Goal: Task Accomplishment & Management: Manage account settings

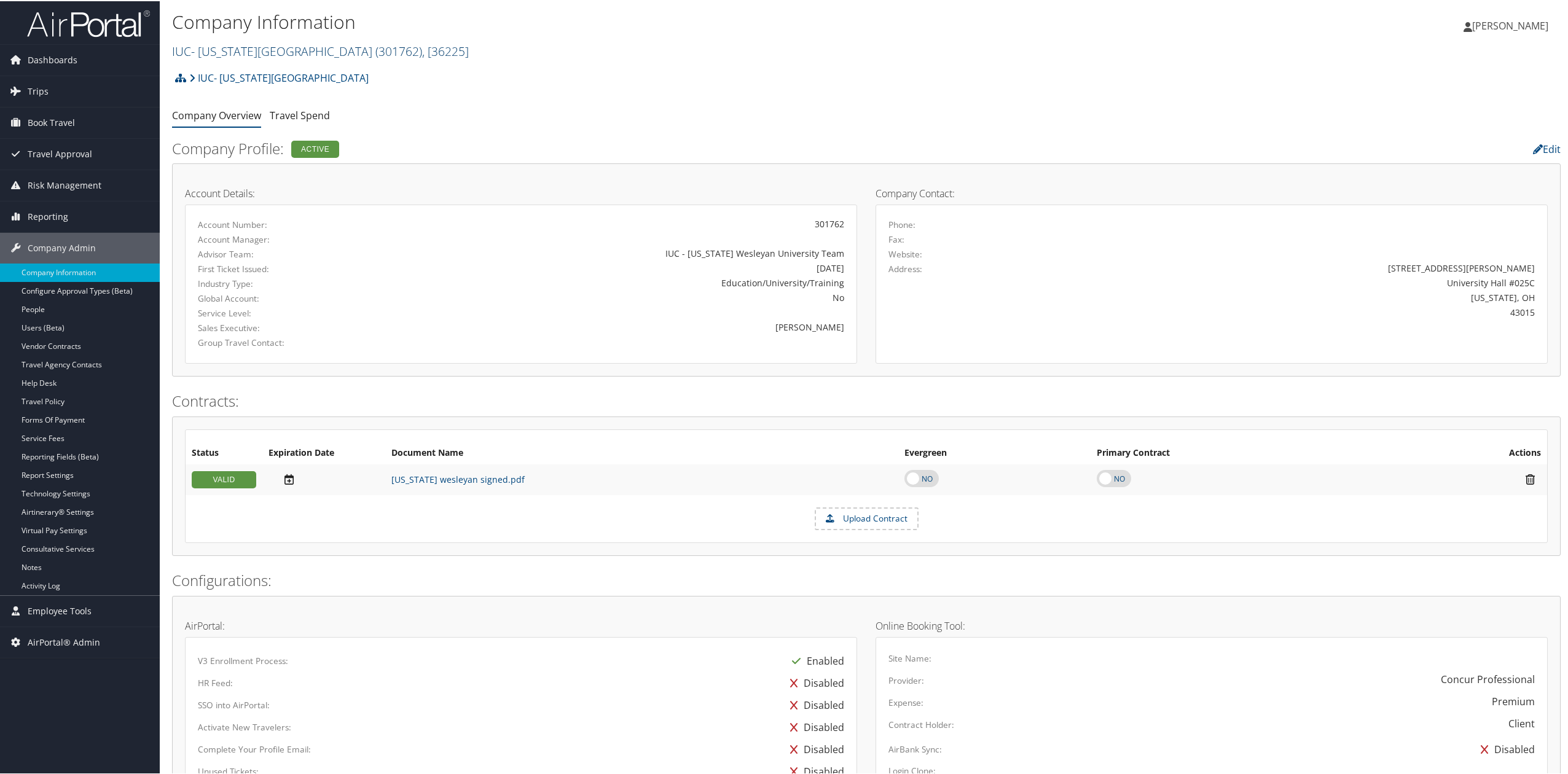
click at [244, 54] on link "IUC- Ohio Wesleyan University ( 301762 ) , [ 36225 ]" at bounding box center [320, 50] width 297 height 17
click at [249, 70] on input "search" at bounding box center [253, 73] width 161 height 23
type input "temple university"
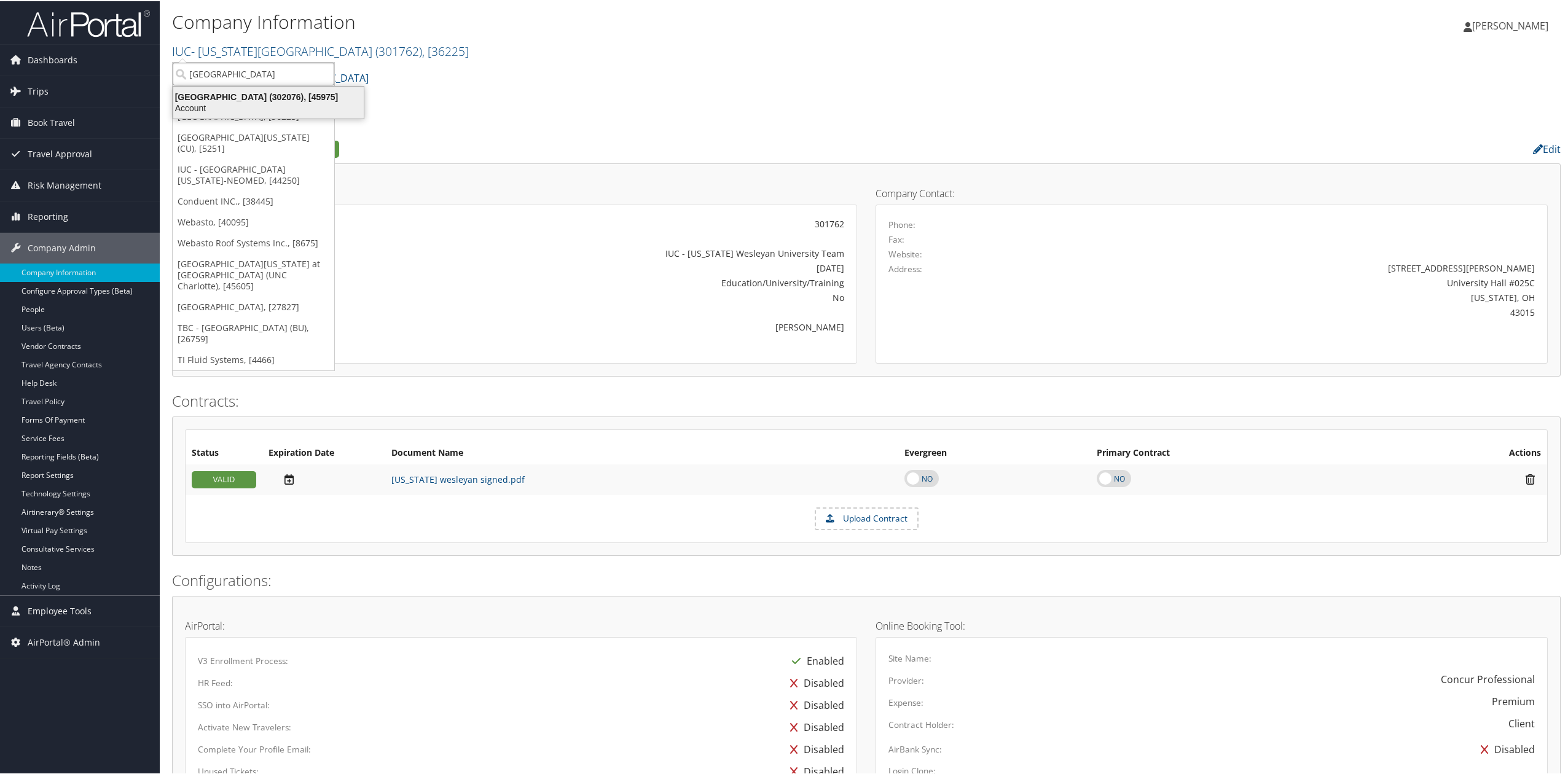
click at [228, 104] on div "Account" at bounding box center [268, 106] width 205 height 11
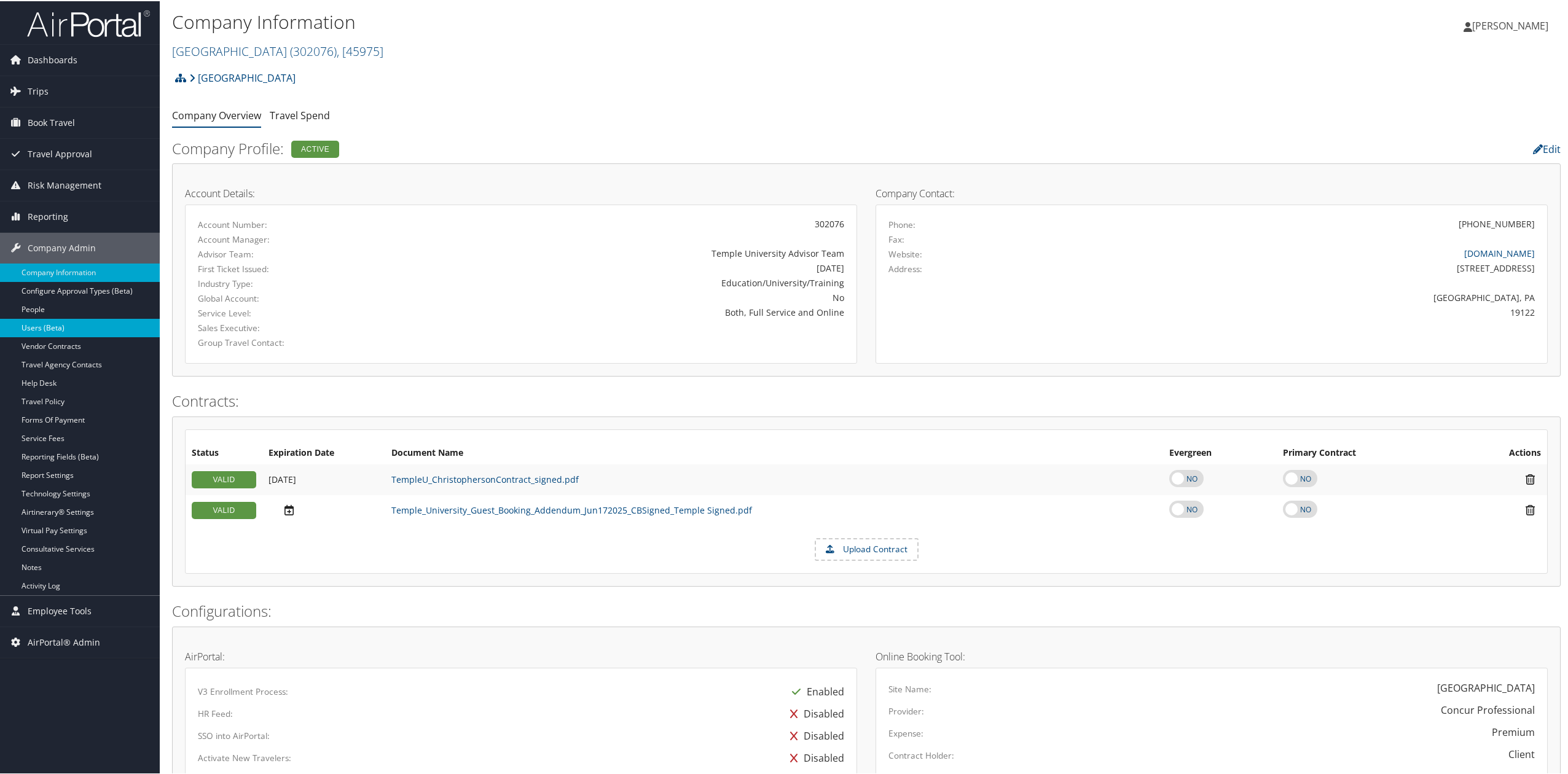
click at [77, 330] on link "Users (Beta)" at bounding box center [80, 327] width 160 height 18
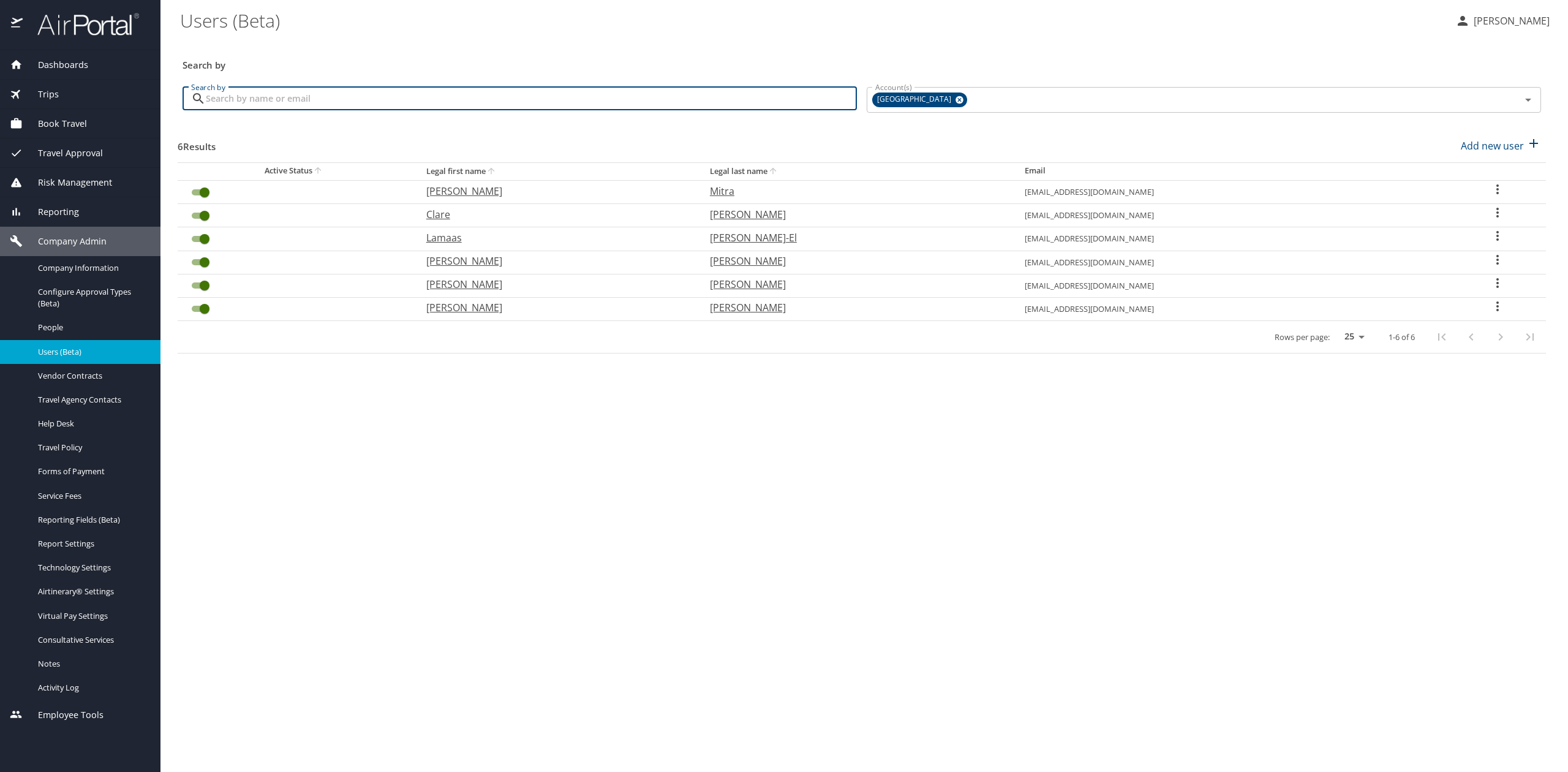
click at [723, 96] on input "Search by" at bounding box center [531, 99] width 651 height 23
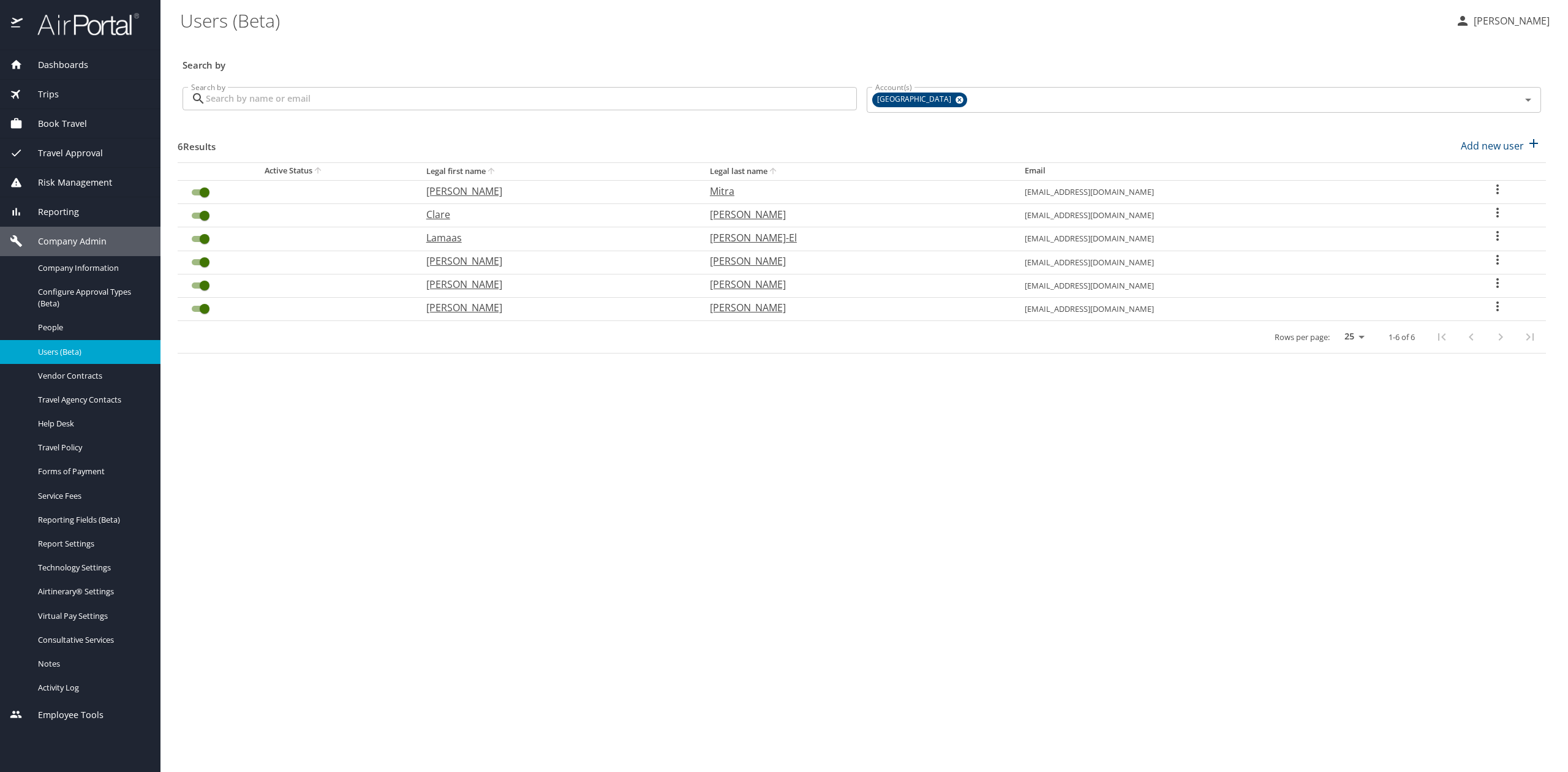
click at [678, 459] on main "Users (Beta) Tiffany Soja Search by Search by Search by Account(s) Temple Unive…" at bounding box center [864, 386] width 1408 height 772
click at [77, 217] on span "Reporting" at bounding box center [50, 211] width 56 height 14
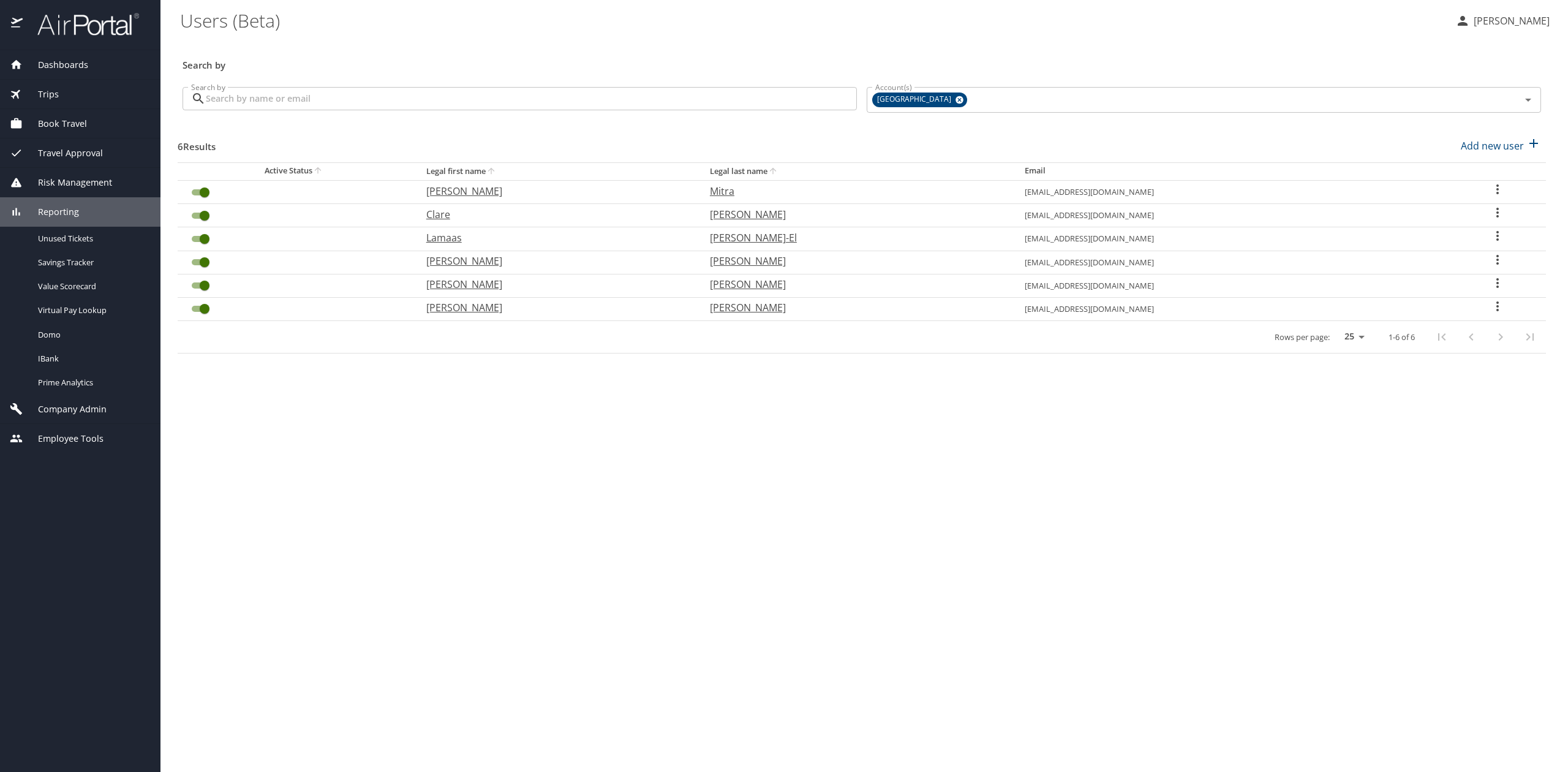
click at [368, 473] on main "Users (Beta) Tiffany Soja Search by Search by Search by Account(s) Temple Unive…" at bounding box center [864, 386] width 1408 height 772
click at [91, 25] on img at bounding box center [81, 24] width 115 height 24
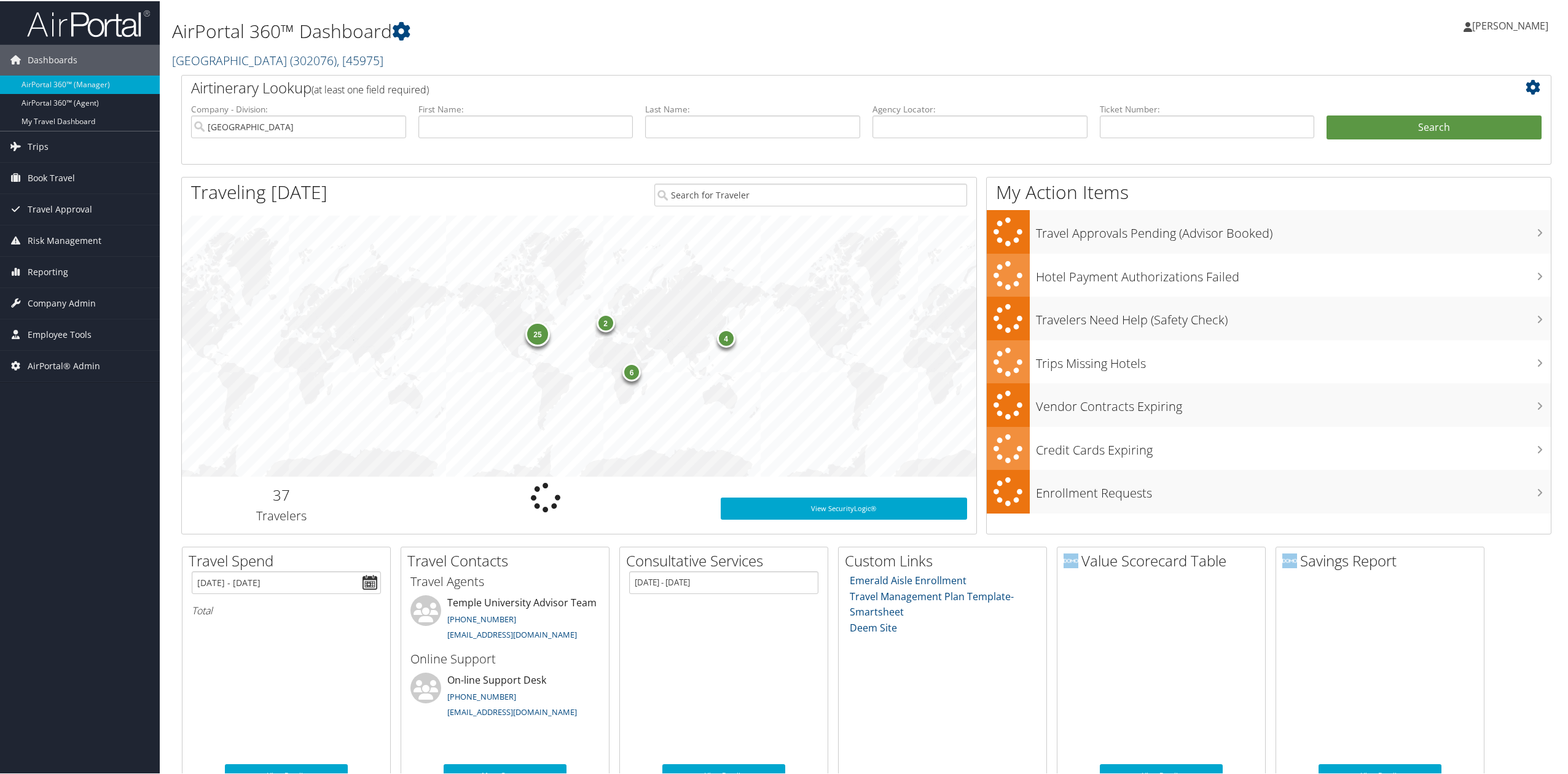
click at [215, 64] on link "[GEOGRAPHIC_DATA] ( 302076 ) , [ 45975 ]" at bounding box center [278, 60] width 211 height 17
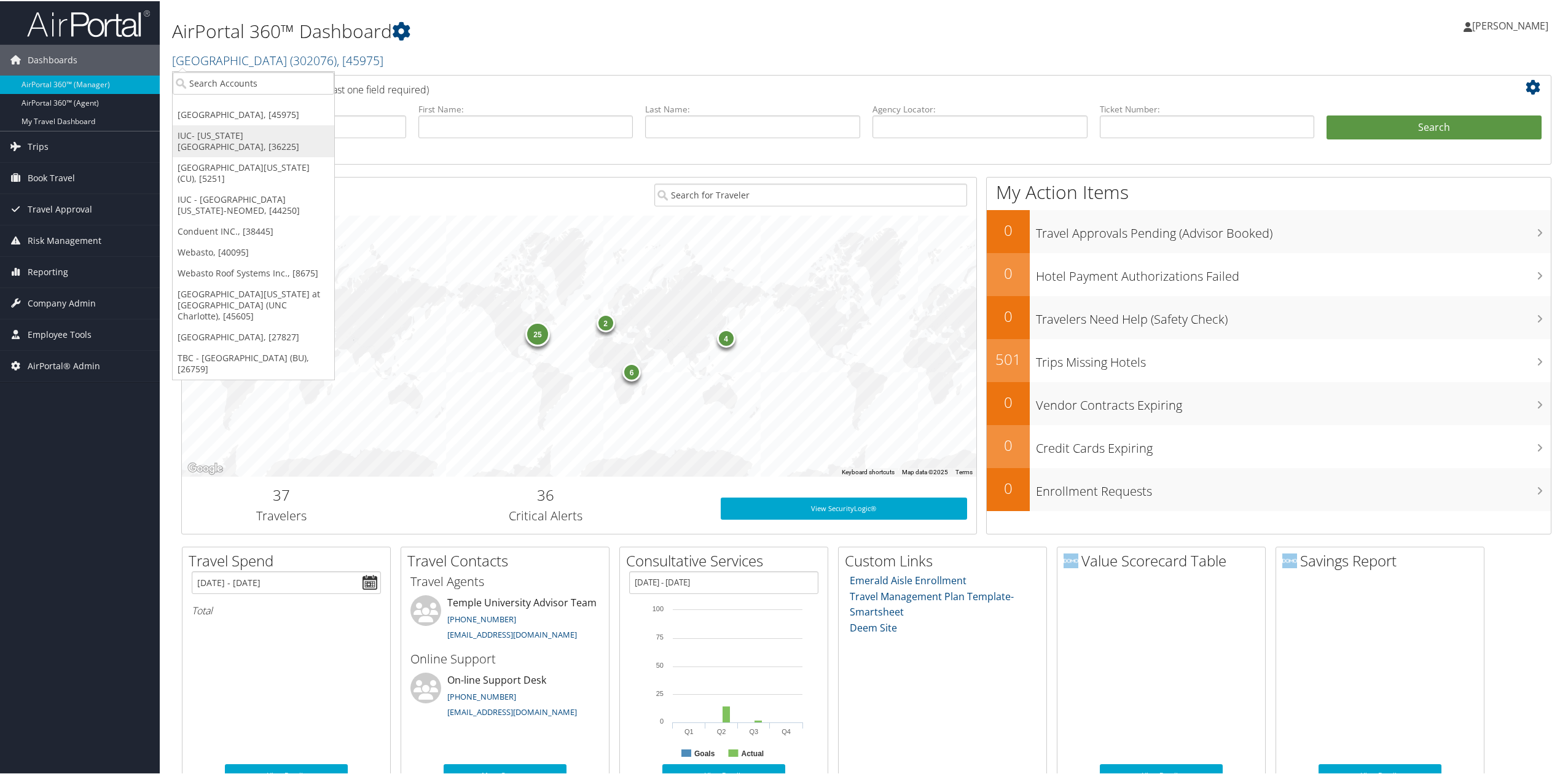
click at [229, 141] on link "IUC- [US_STATE][GEOGRAPHIC_DATA], [36225]" at bounding box center [253, 139] width 161 height 32
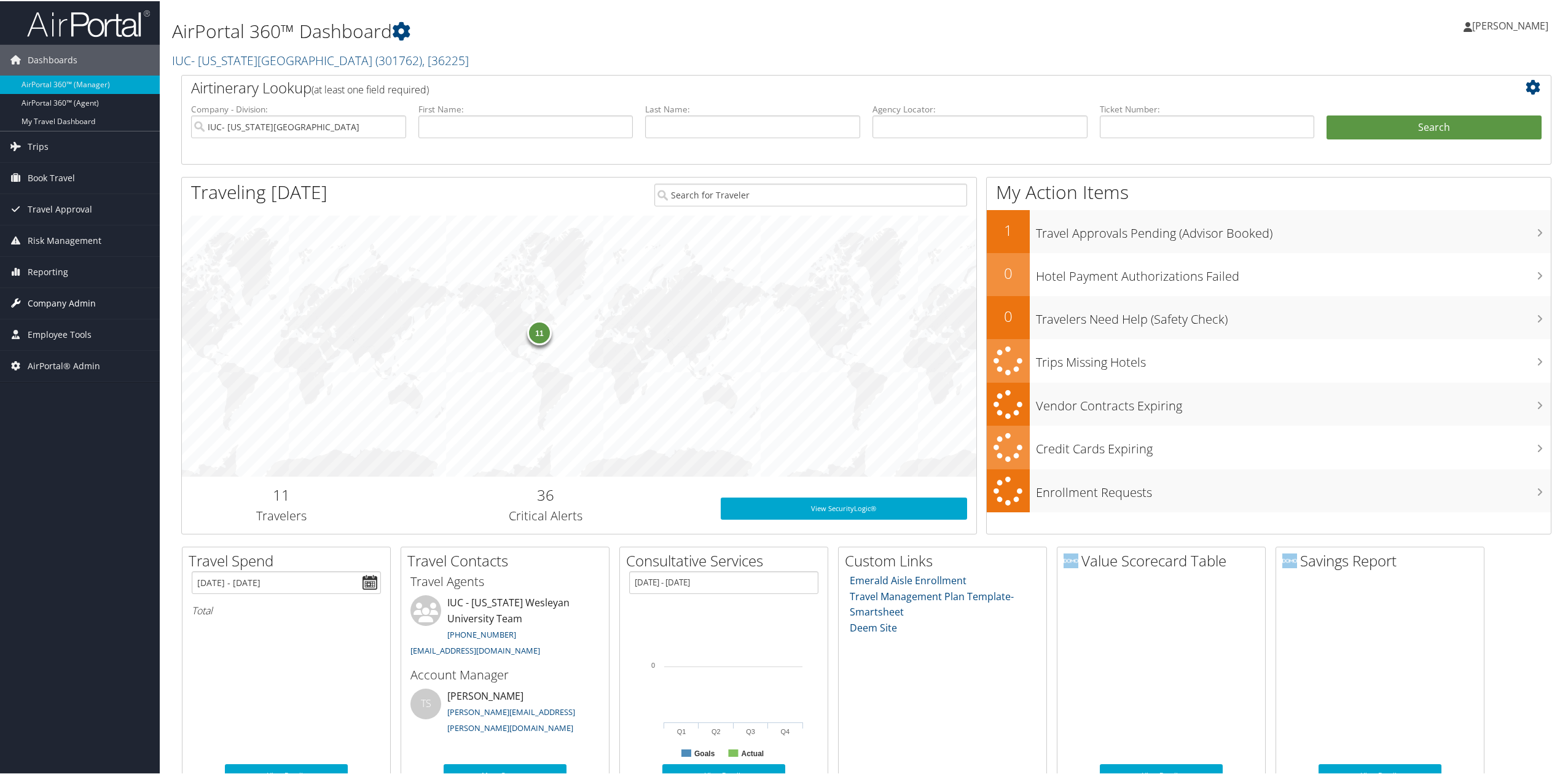
click at [85, 311] on span "Company Admin" at bounding box center [62, 301] width 68 height 30
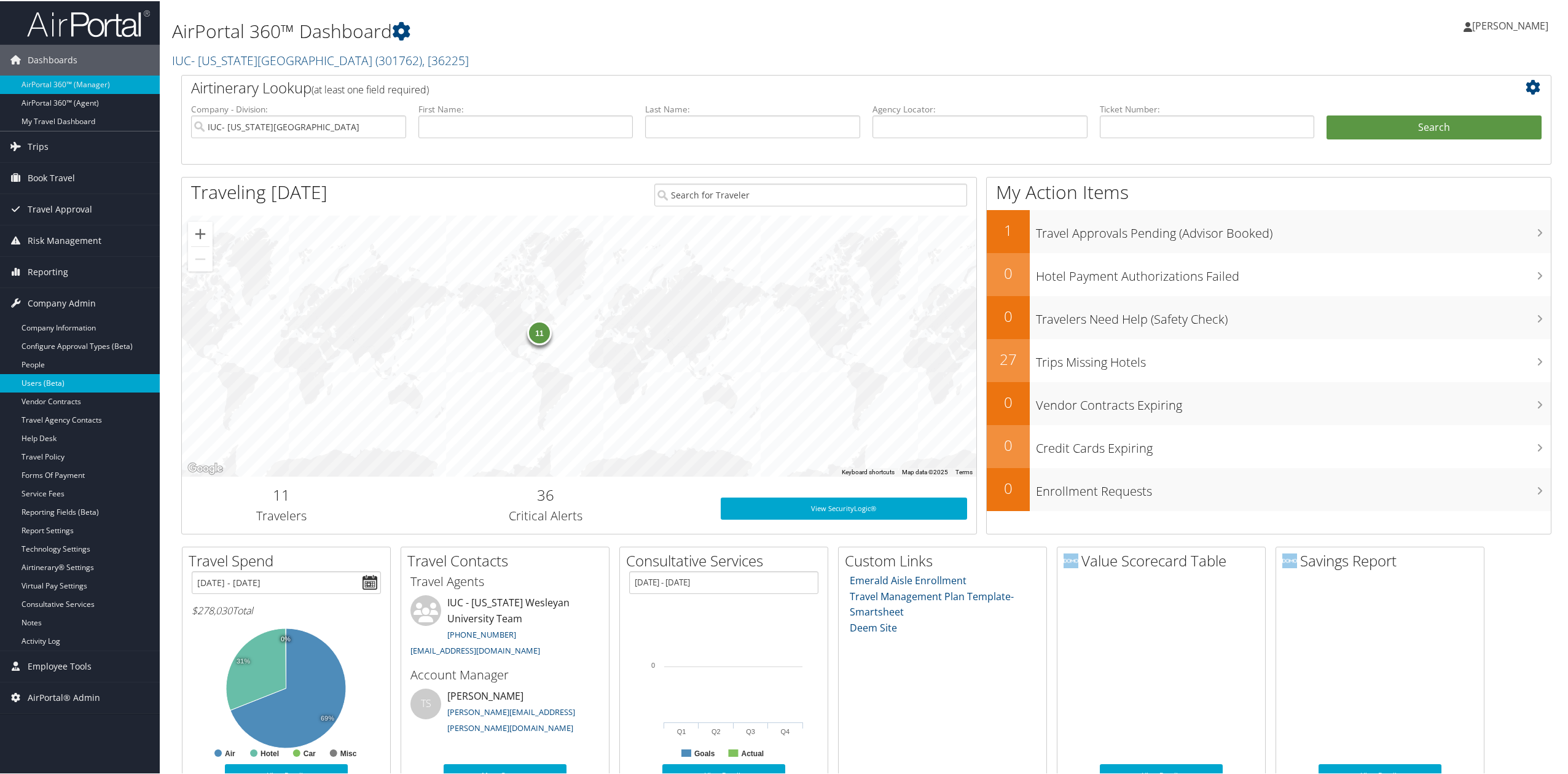
click at [117, 379] on link "Users (Beta)" at bounding box center [80, 382] width 160 height 18
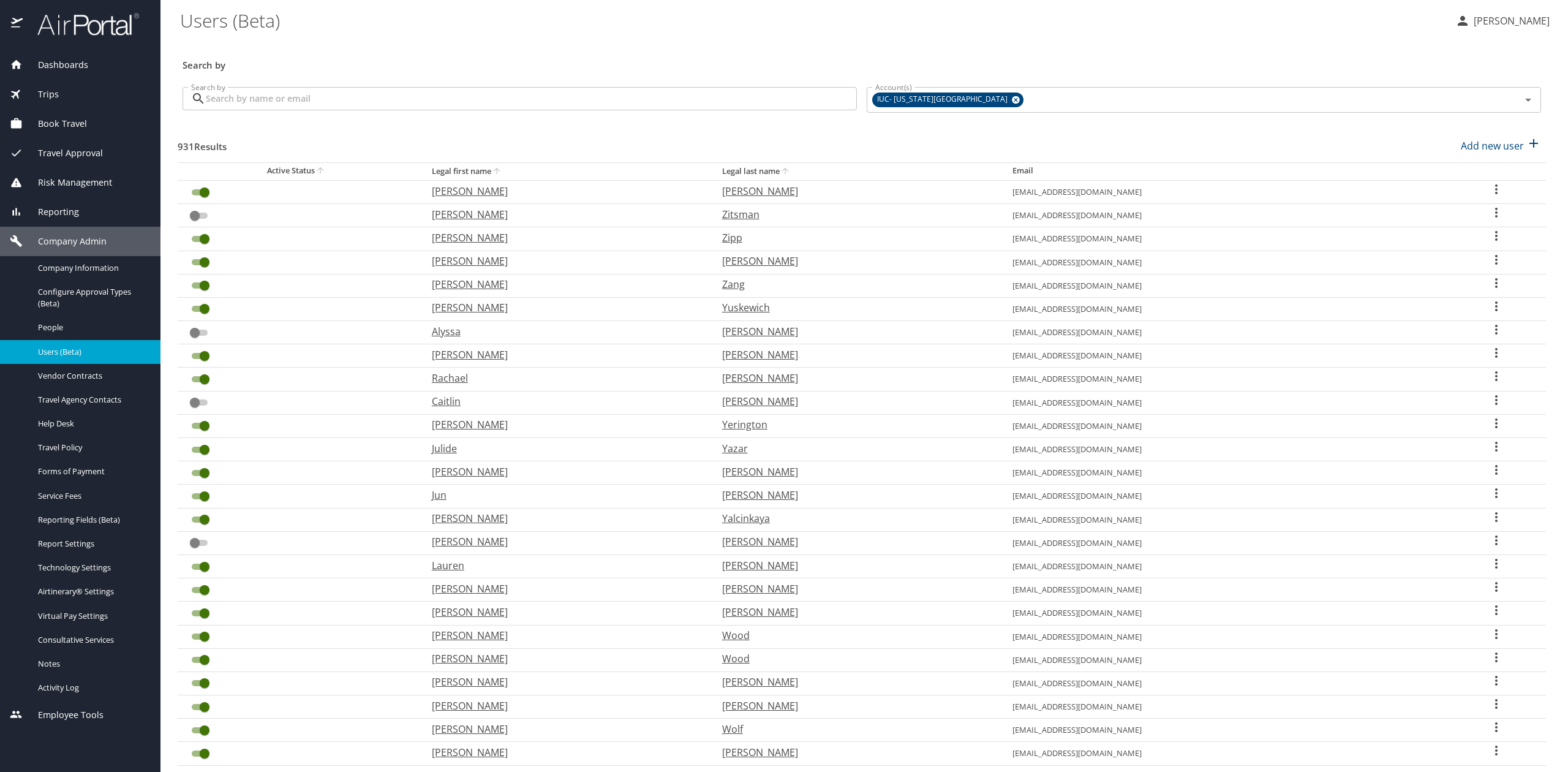
click at [459, 193] on p "[PERSON_NAME]" at bounding box center [564, 191] width 266 height 15
select select "US"
click at [484, 240] on p "Douglas" at bounding box center [564, 237] width 266 height 15
select select "US"
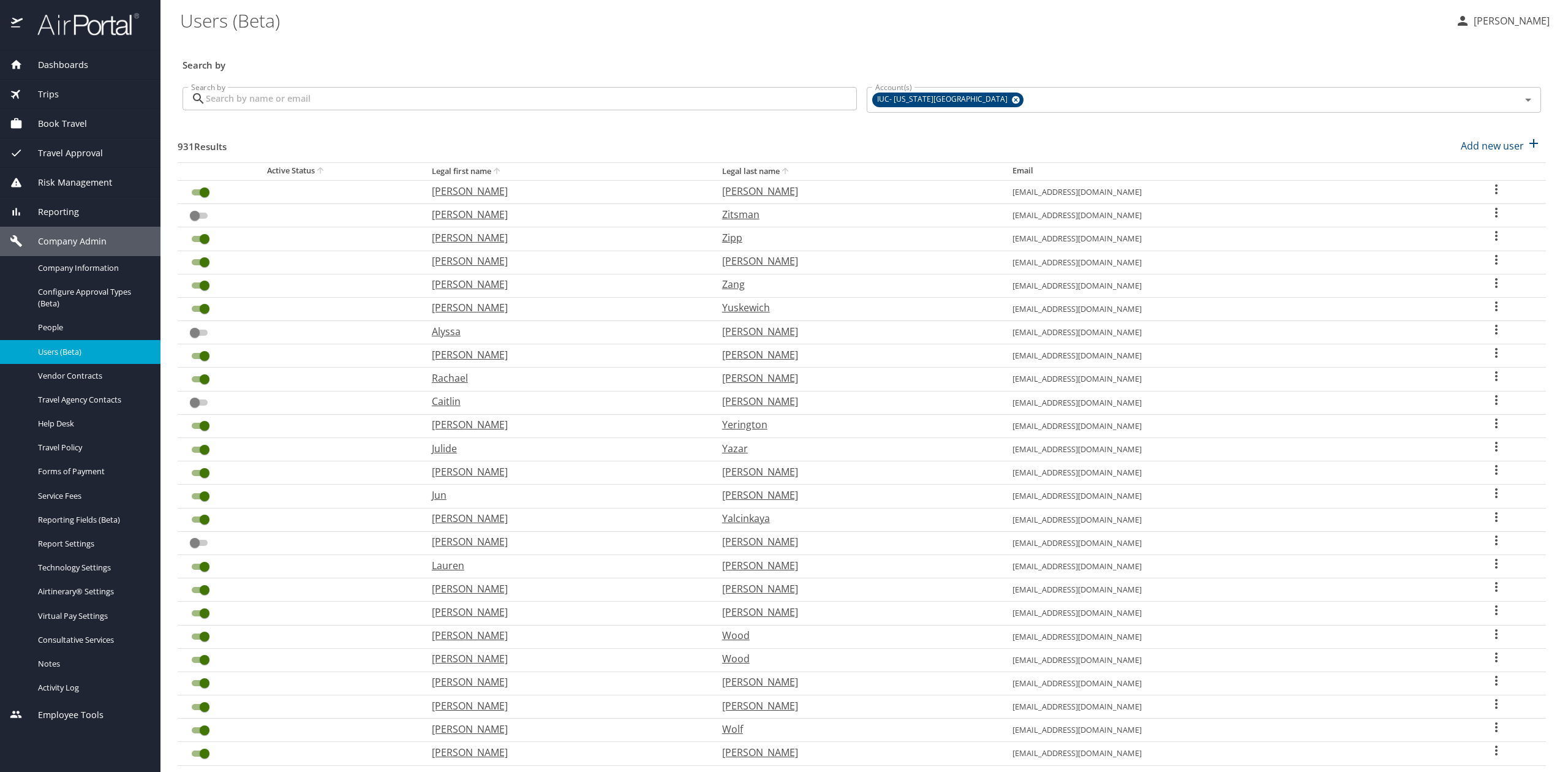
select select "US"
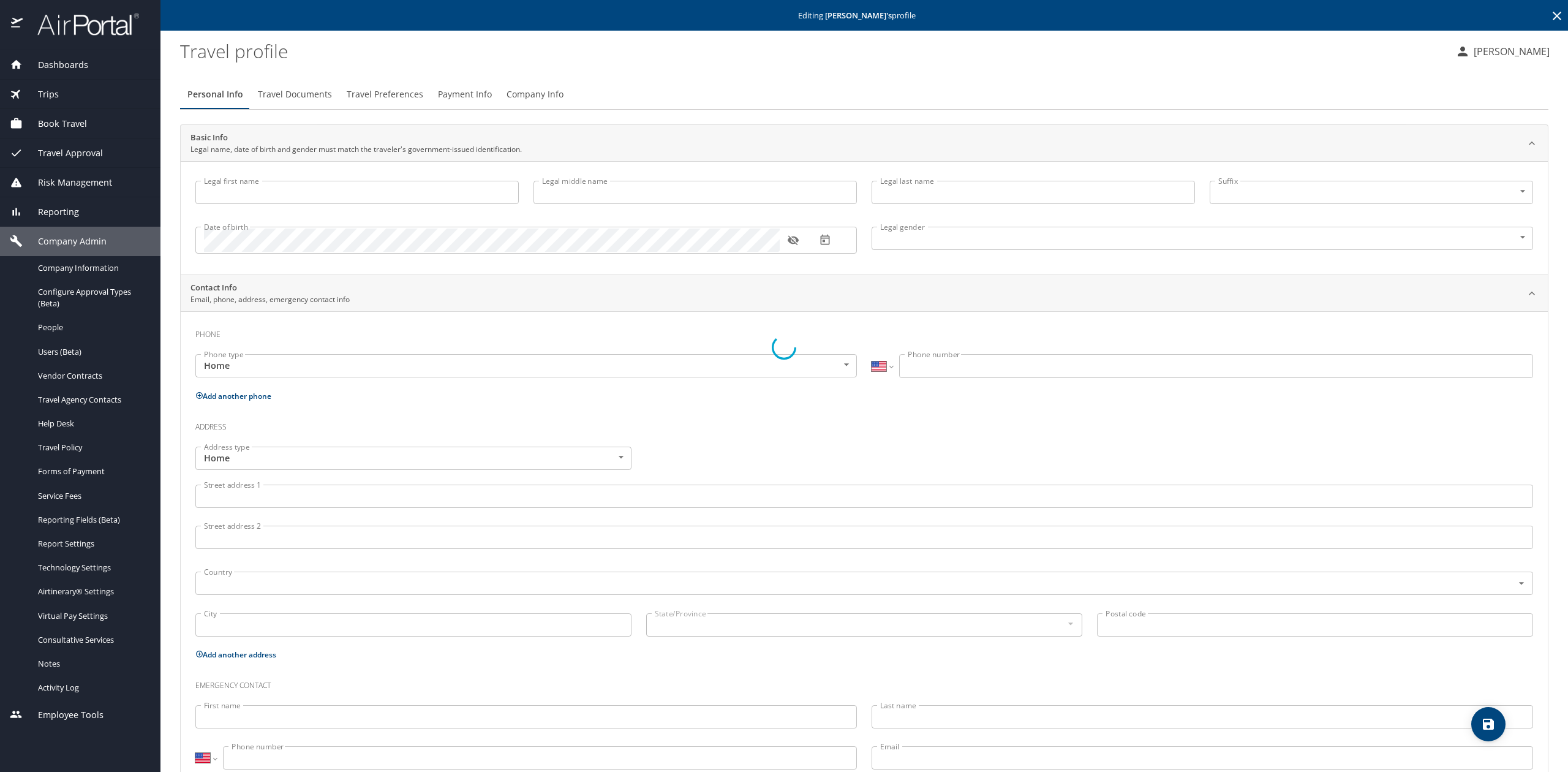
type input "Douglas"
type input "William"
type input "Zipp"
type input "Male"
type input "Cathy"
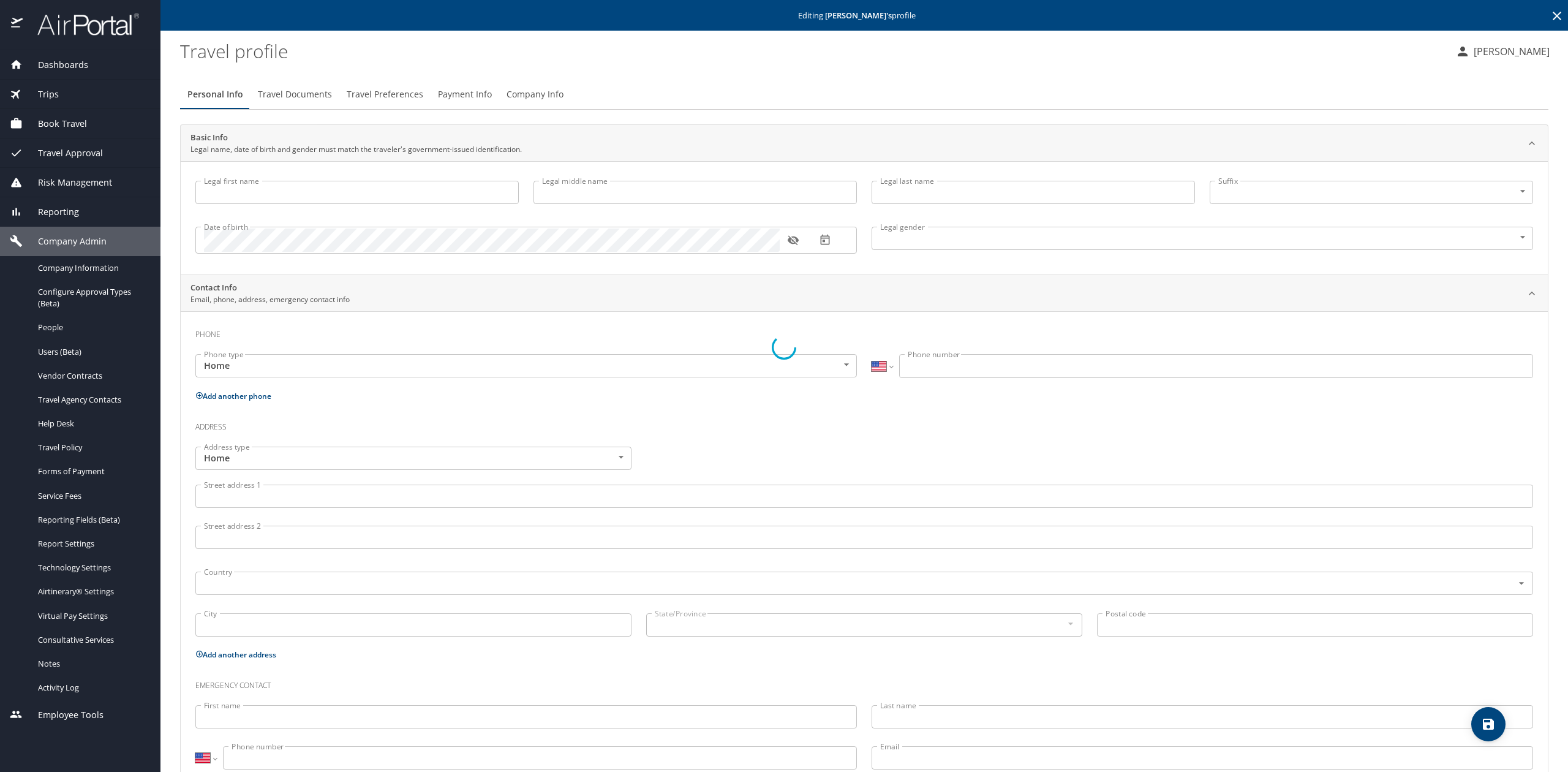
type input "Zipp"
type input "(740) 504-8260"
select select "US"
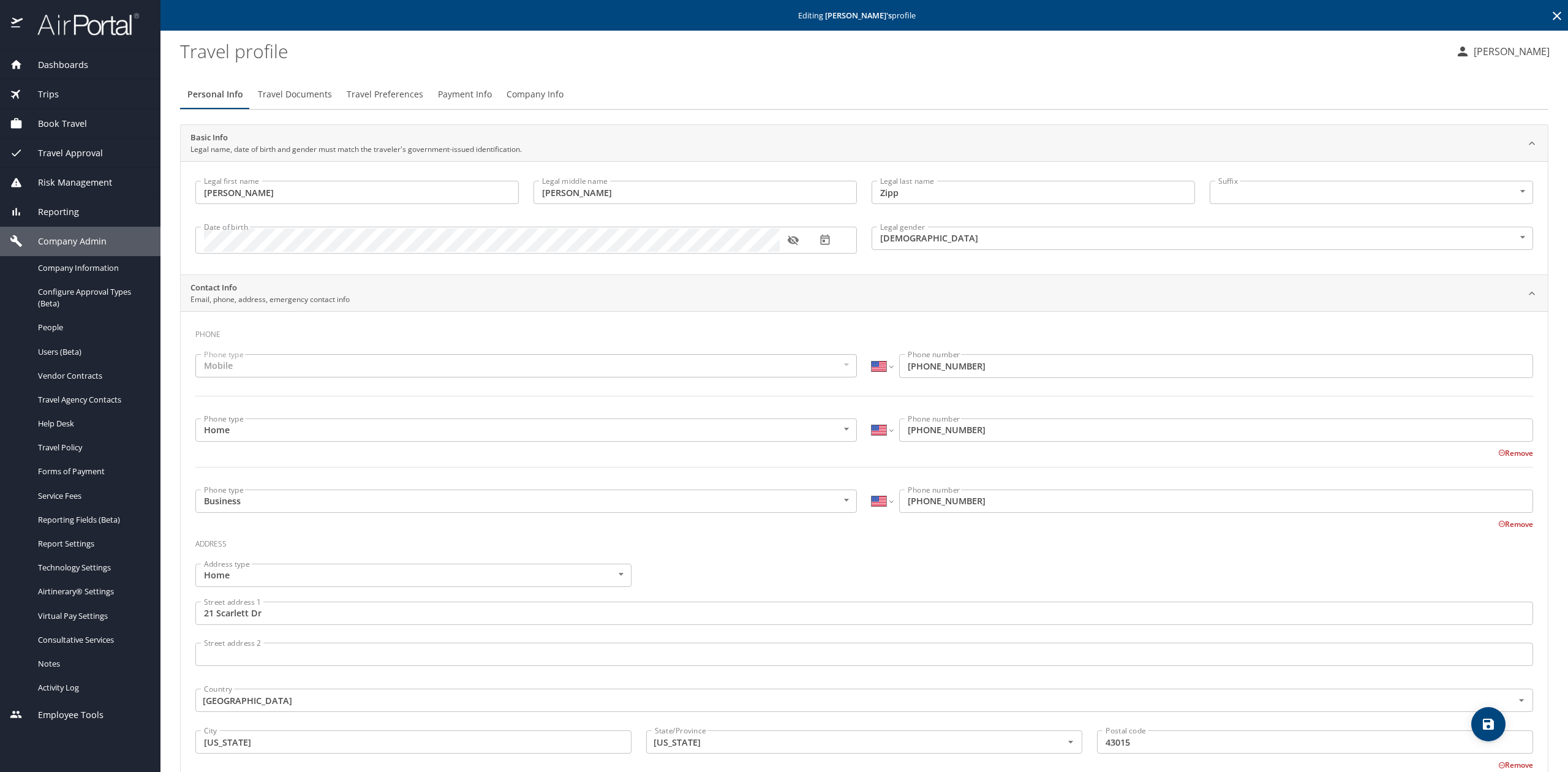
click at [530, 98] on span "Company Info" at bounding box center [535, 95] width 57 height 16
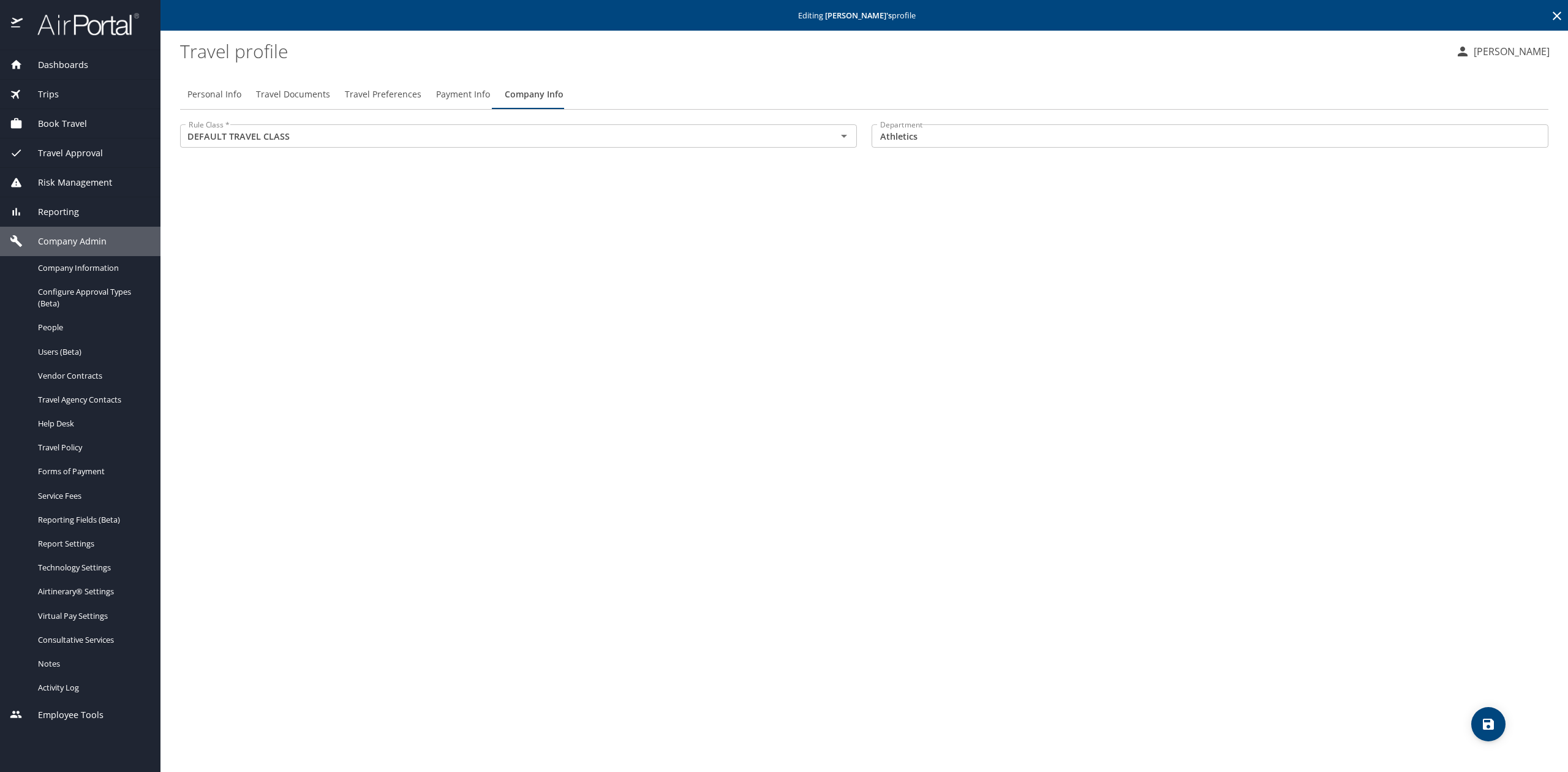
click at [453, 88] on span "Payment Info" at bounding box center [462, 95] width 54 height 16
click at [355, 91] on span "Travel Preferences" at bounding box center [383, 95] width 76 height 16
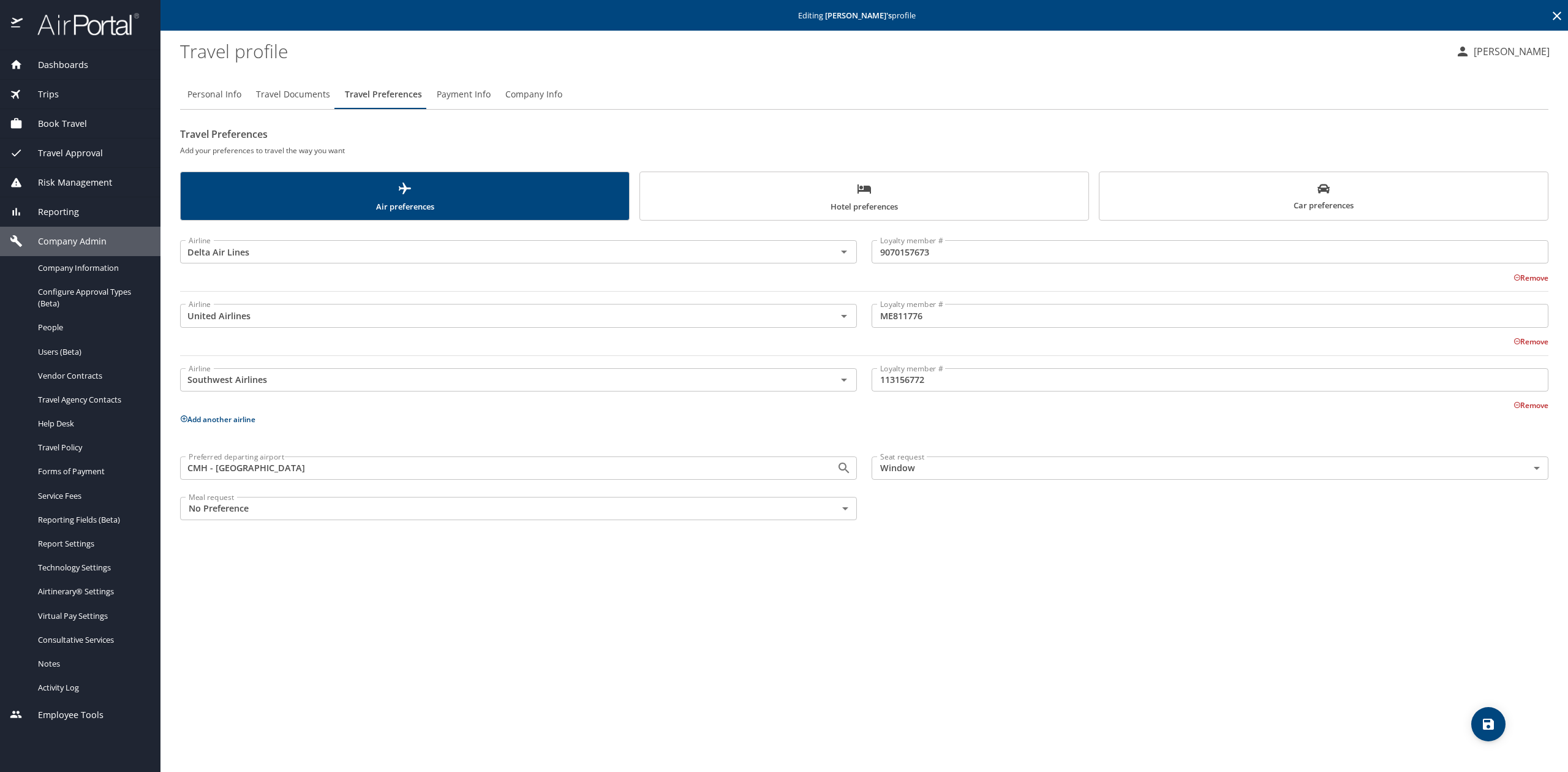
drag, startPoint x: 270, startPoint y: 92, endPoint x: 283, endPoint y: 94, distance: 13.2
click at [273, 94] on span "Travel Documents" at bounding box center [293, 95] width 74 height 16
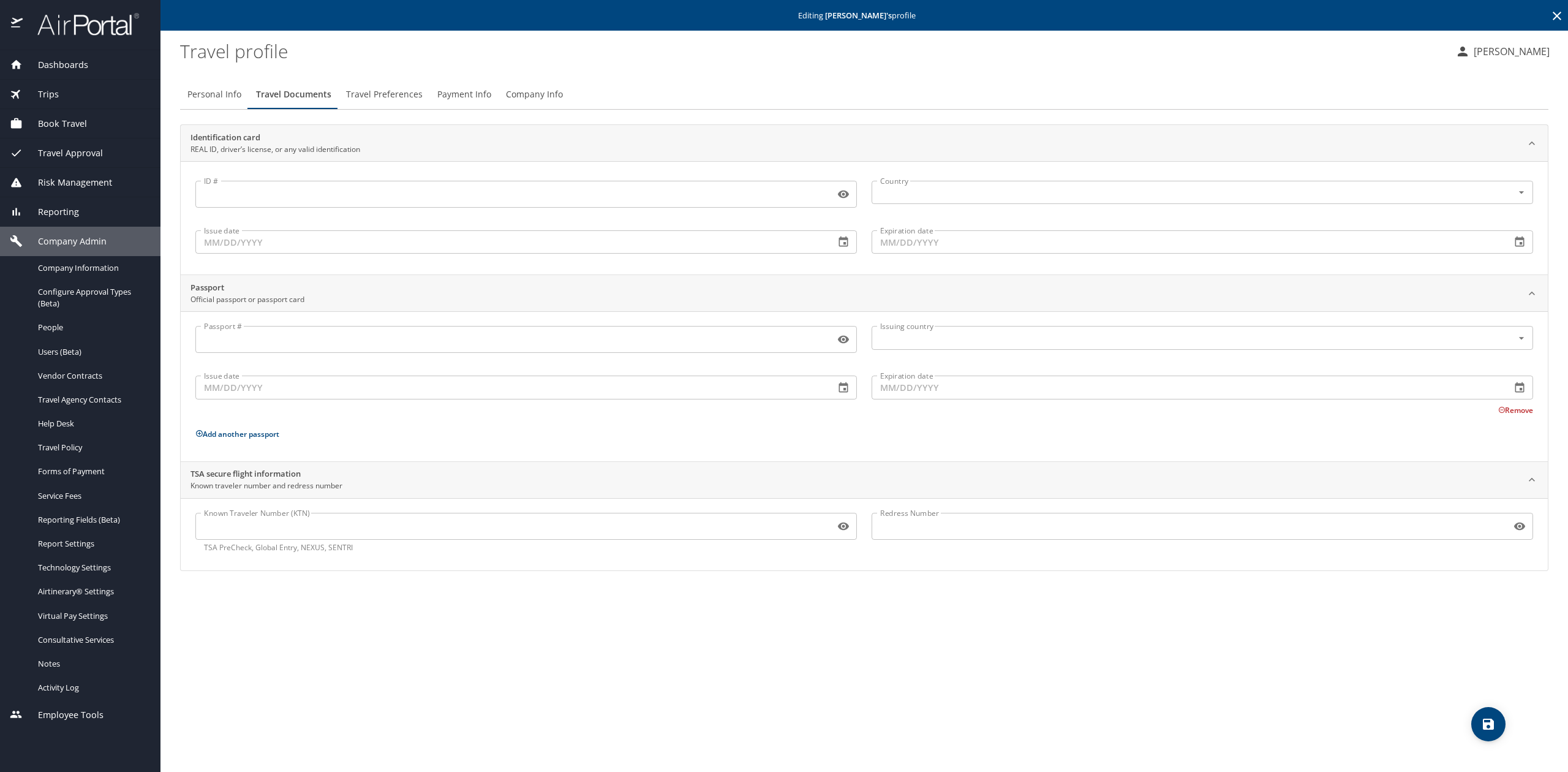
click at [197, 93] on span "Personal Info" at bounding box center [214, 95] width 54 height 16
select select "US"
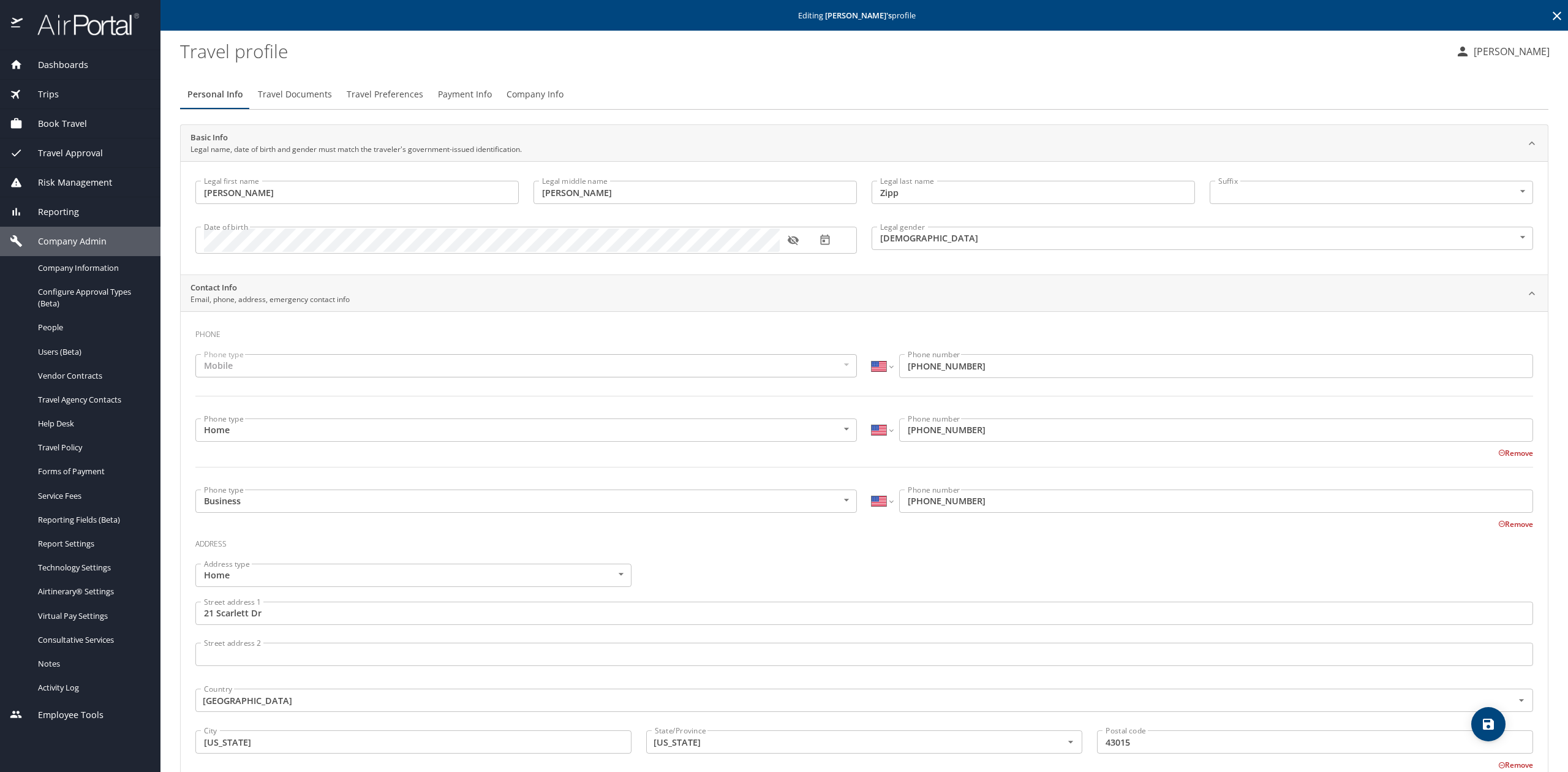
click at [544, 104] on button "Company Info" at bounding box center [535, 94] width 72 height 29
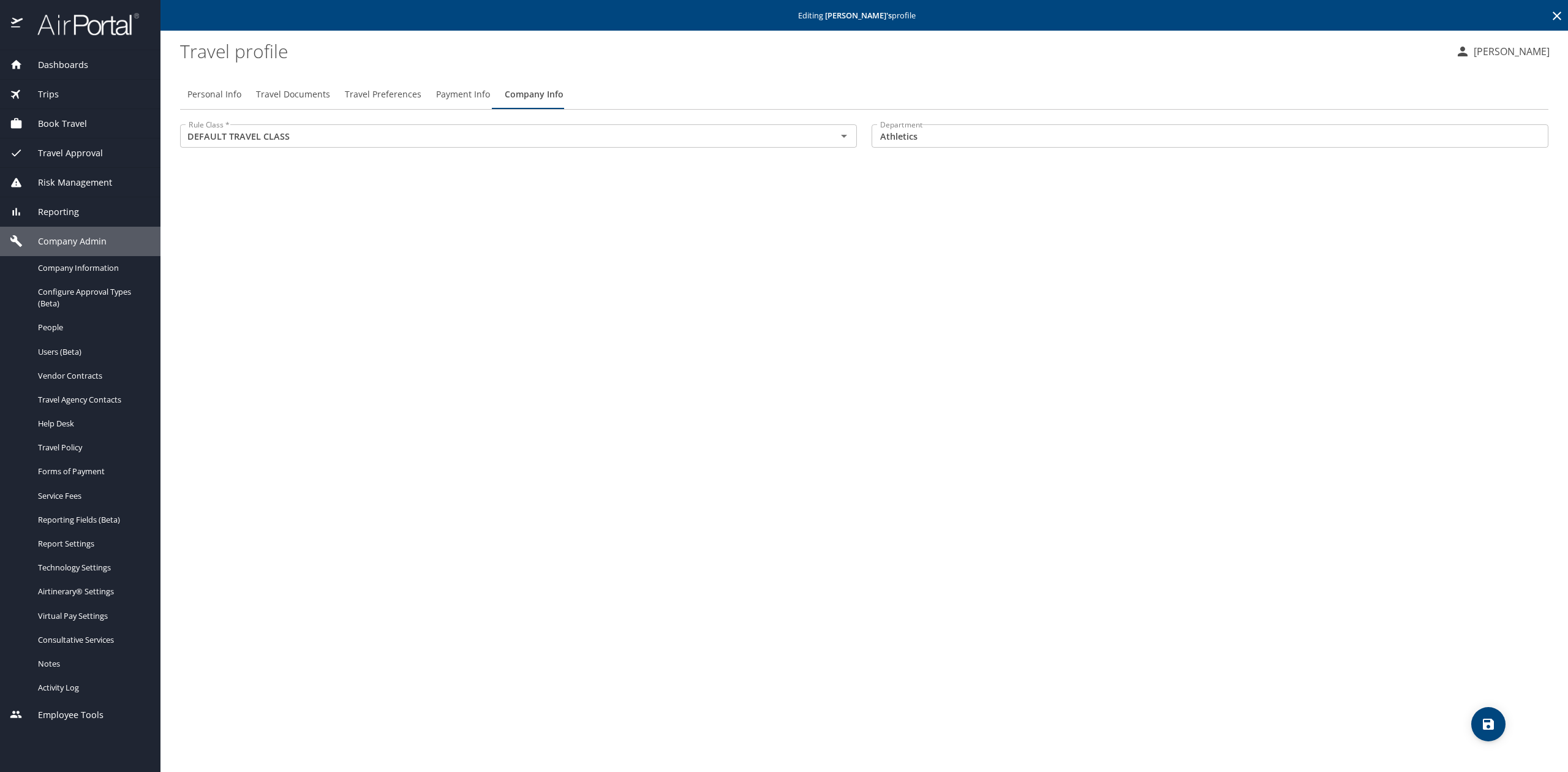
click at [301, 204] on div "Personal Info Travel Documents Travel Preferences Payment Info Company Info Rul…" at bounding box center [865, 421] width 1368 height 702
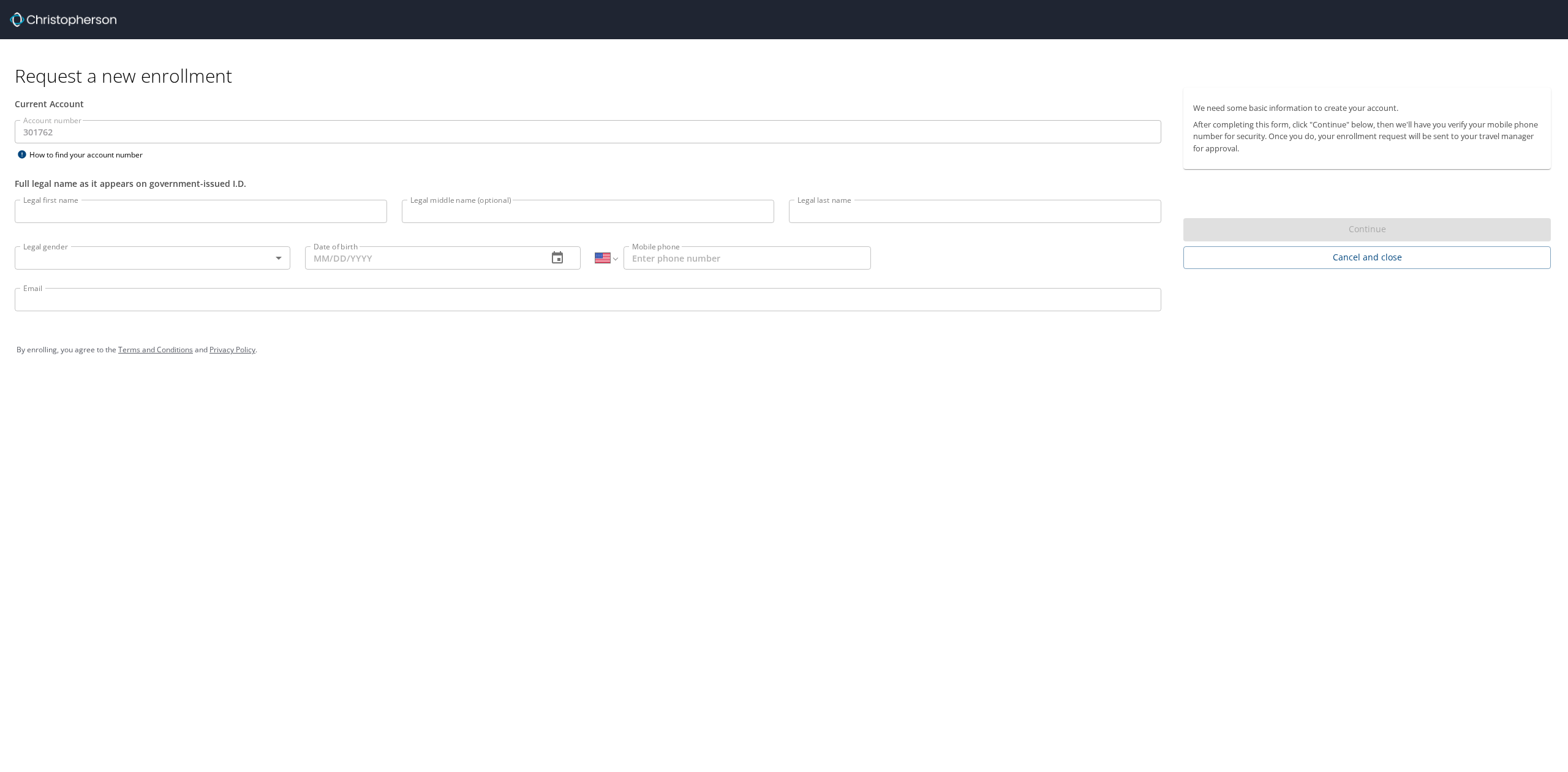
select select "US"
click at [1285, 257] on span "Cancel and close" at bounding box center [1367, 257] width 348 height 16
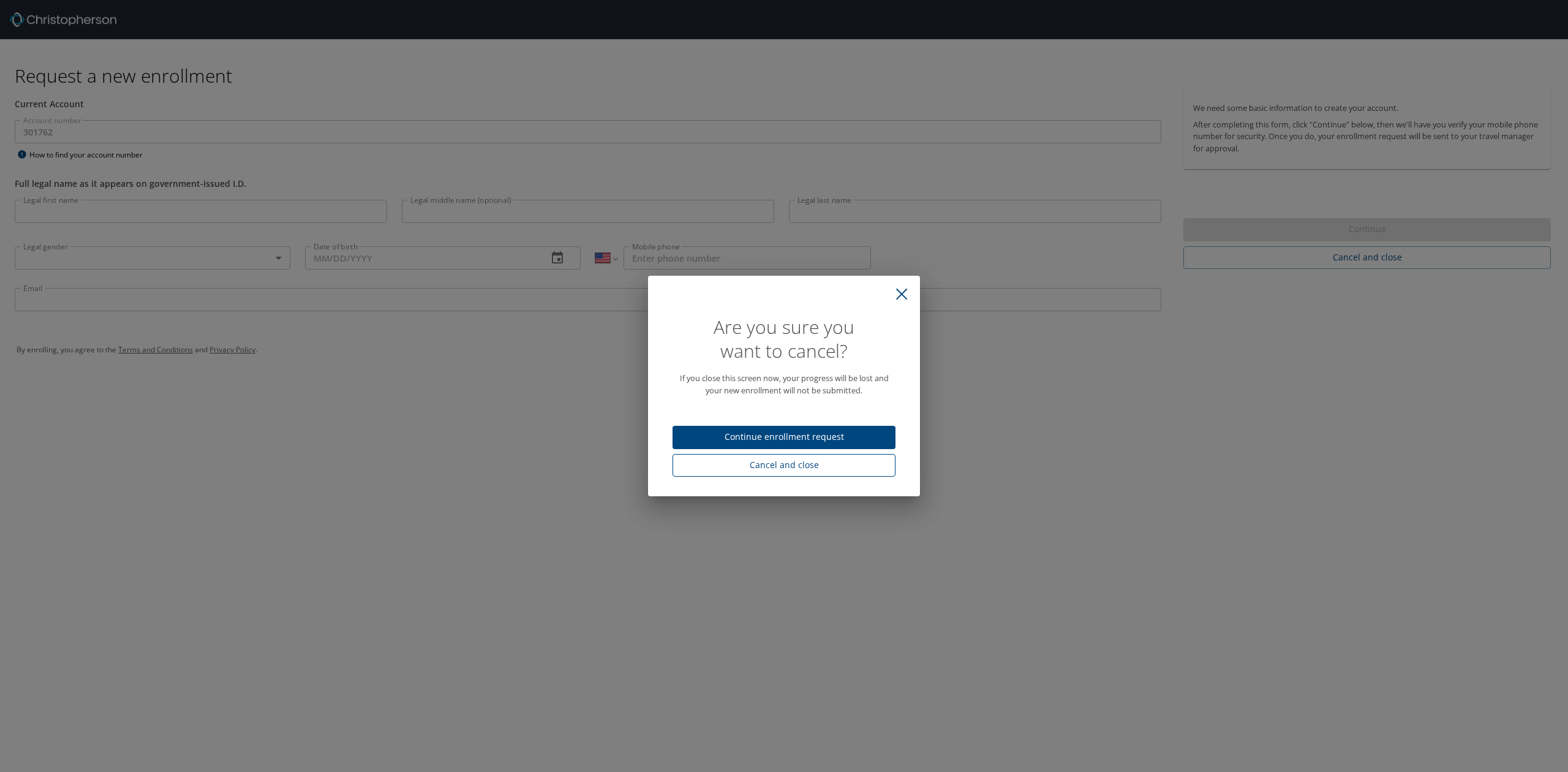
click at [782, 475] on button "Cancel and close" at bounding box center [784, 465] width 223 height 23
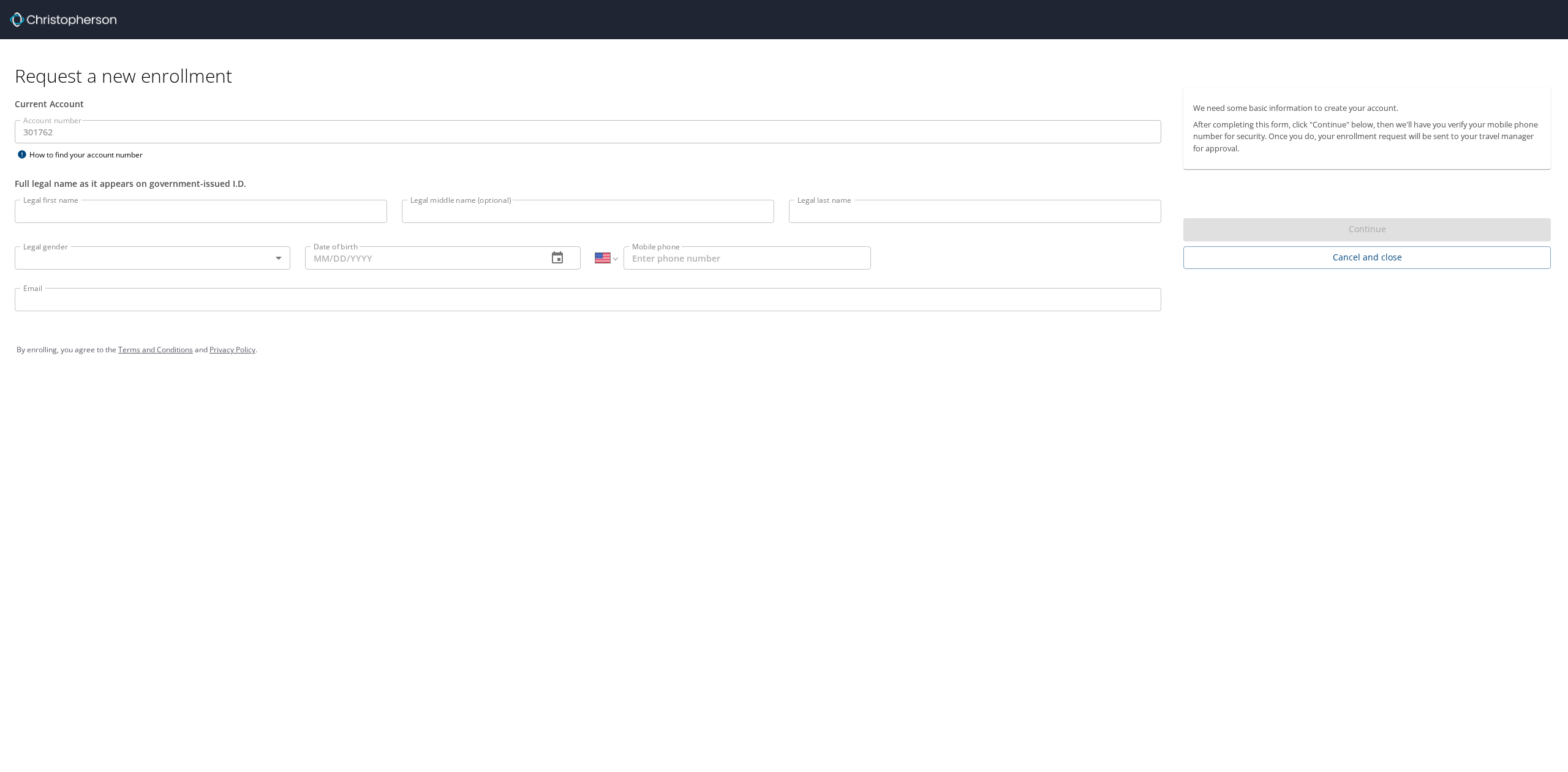
click at [224, 118] on div "Current Account" at bounding box center [588, 103] width 1161 height 32
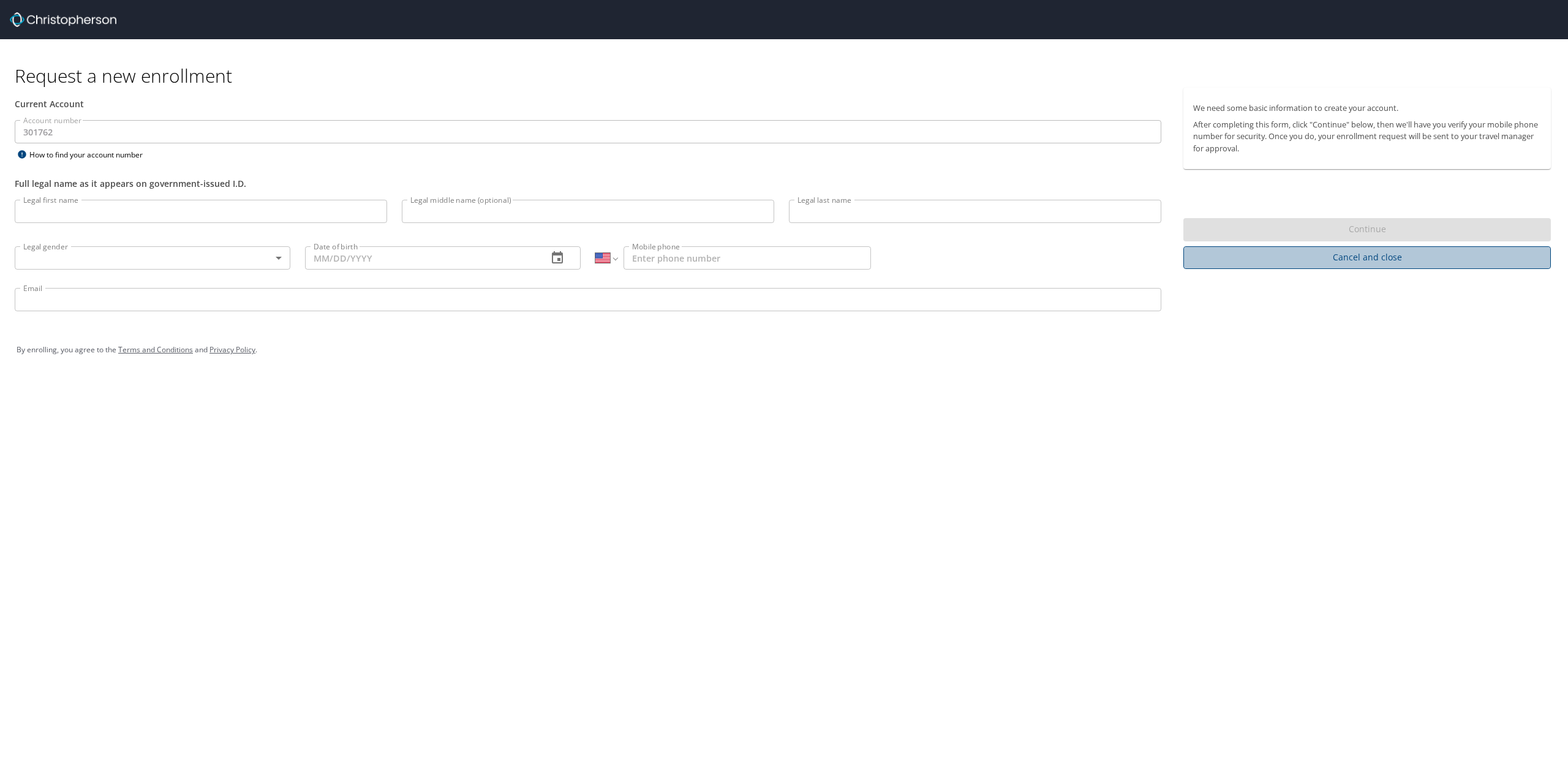
click at [1274, 250] on span "Cancel and close" at bounding box center [1367, 257] width 348 height 16
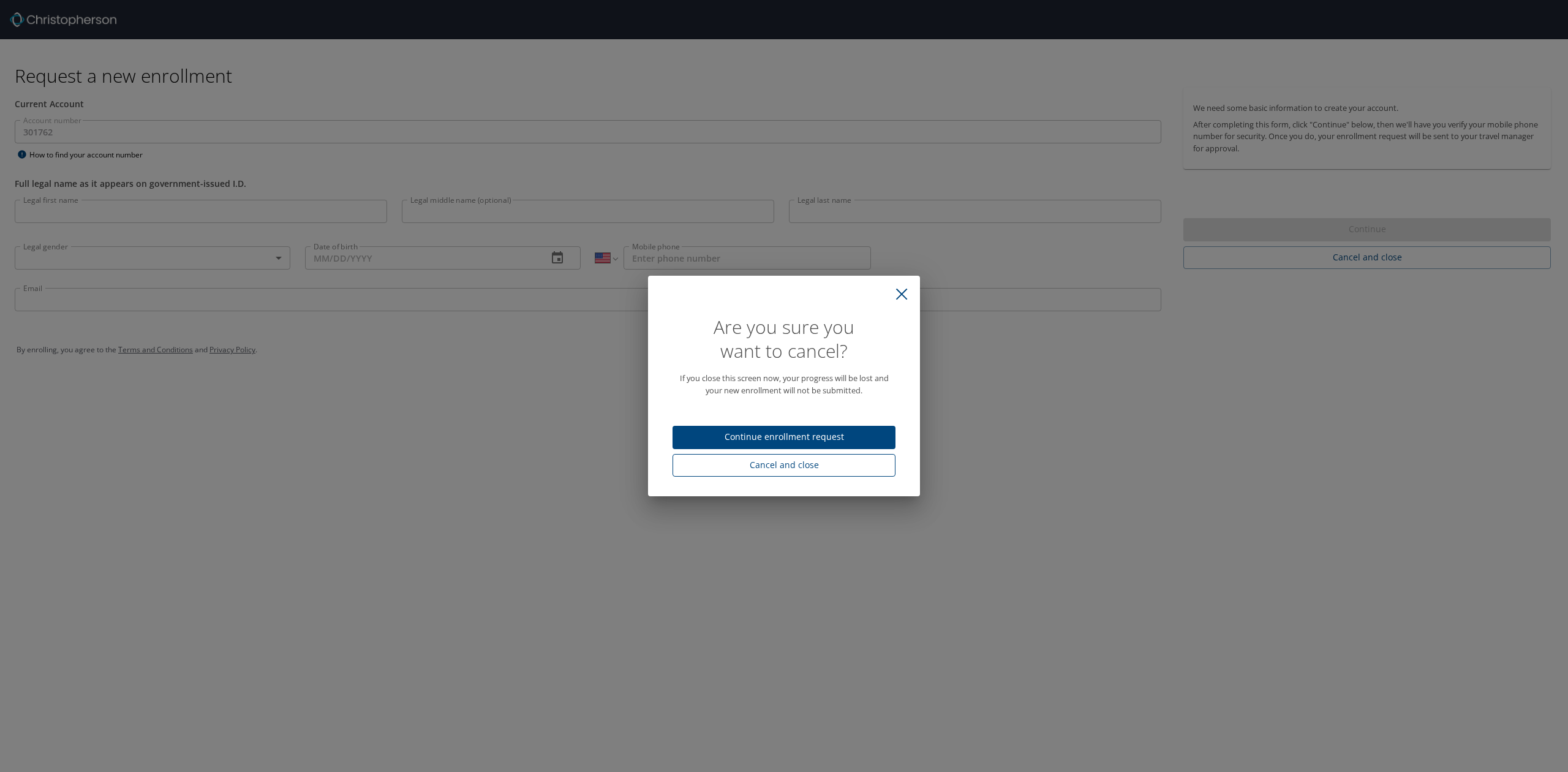
click at [772, 473] on button "Cancel and close" at bounding box center [784, 465] width 223 height 23
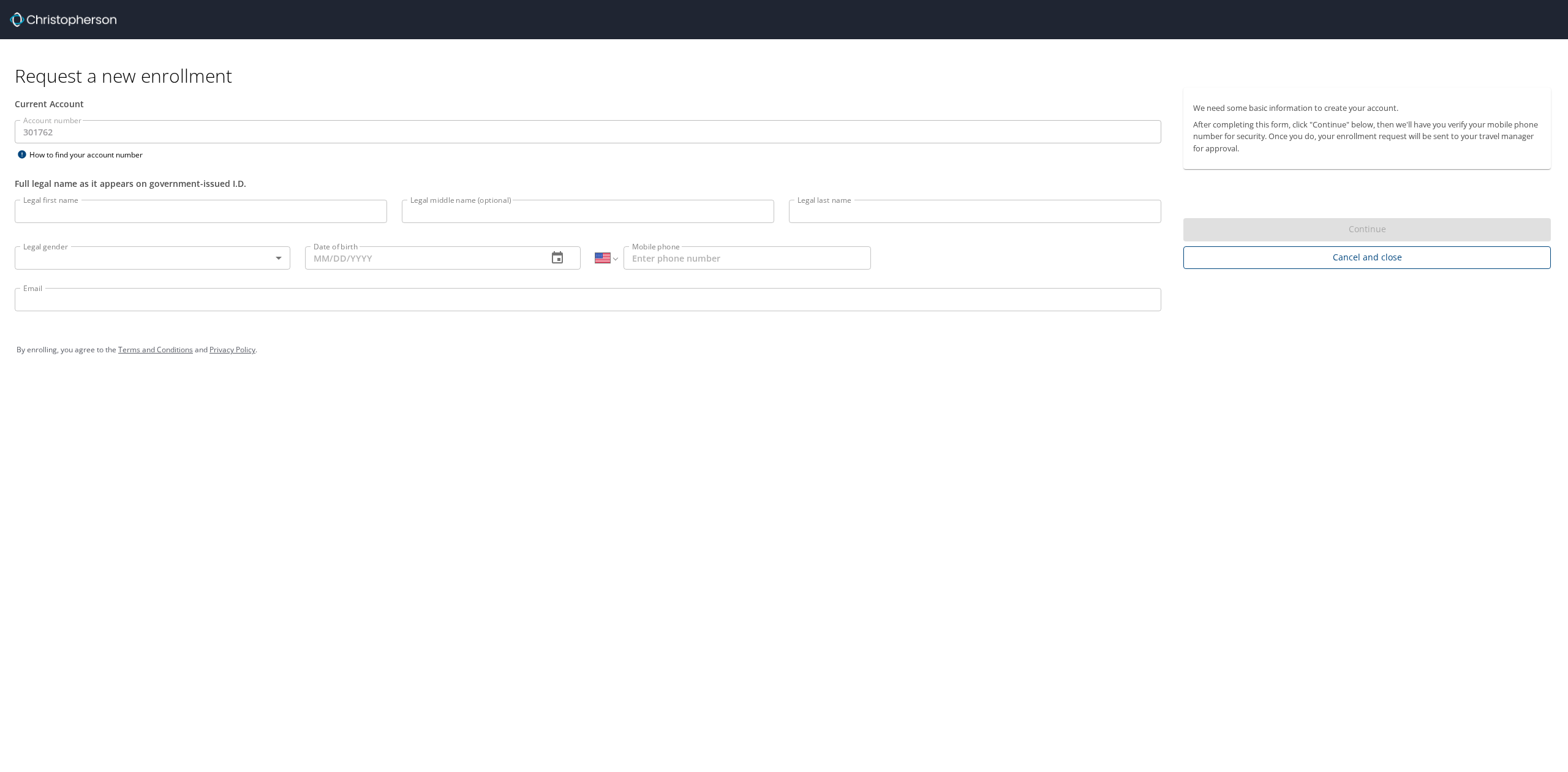
click at [1280, 260] on span "Cancel and close" at bounding box center [1367, 257] width 348 height 16
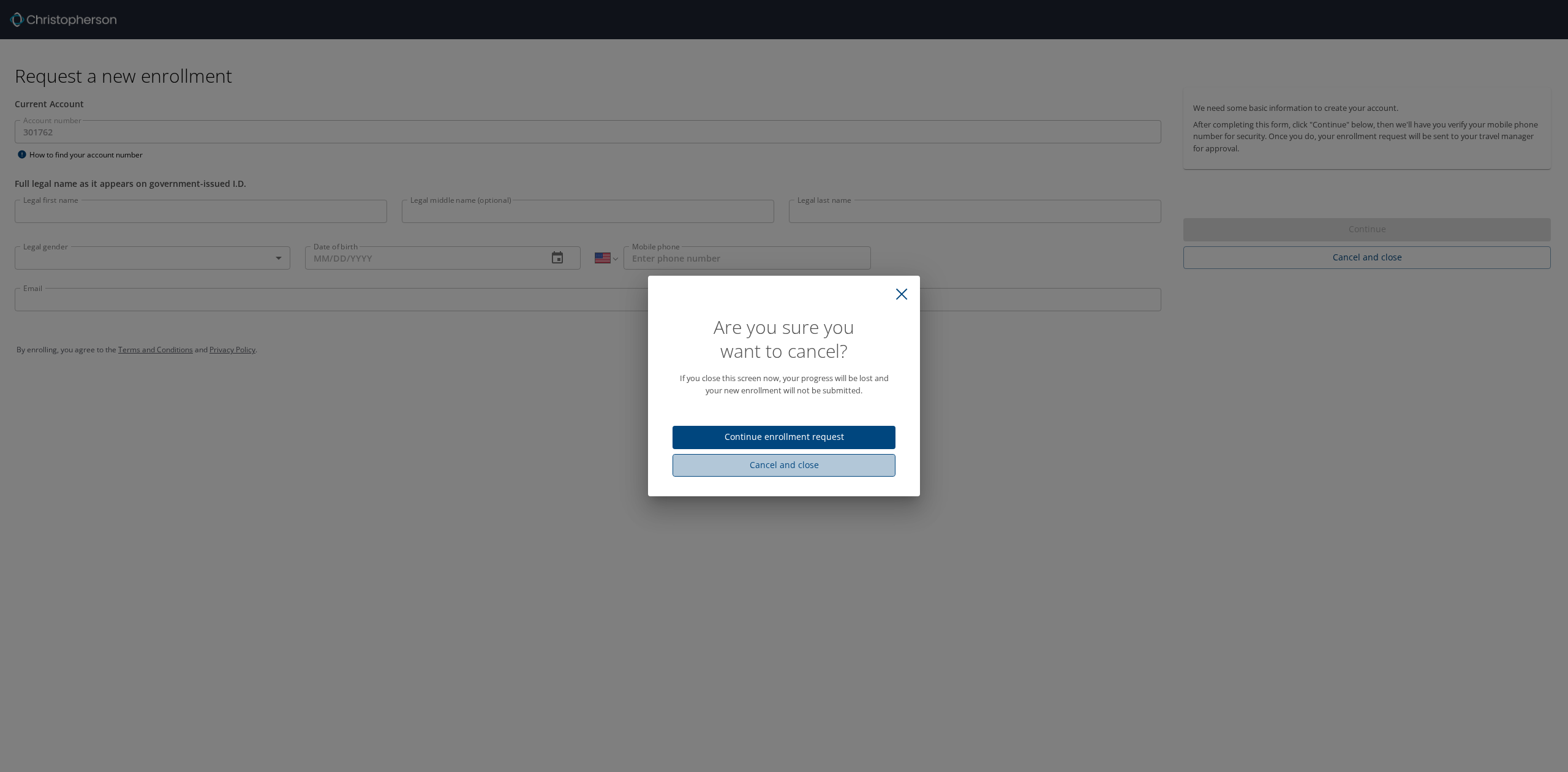
click at [736, 461] on span "Cancel and close" at bounding box center [784, 466] width 204 height 16
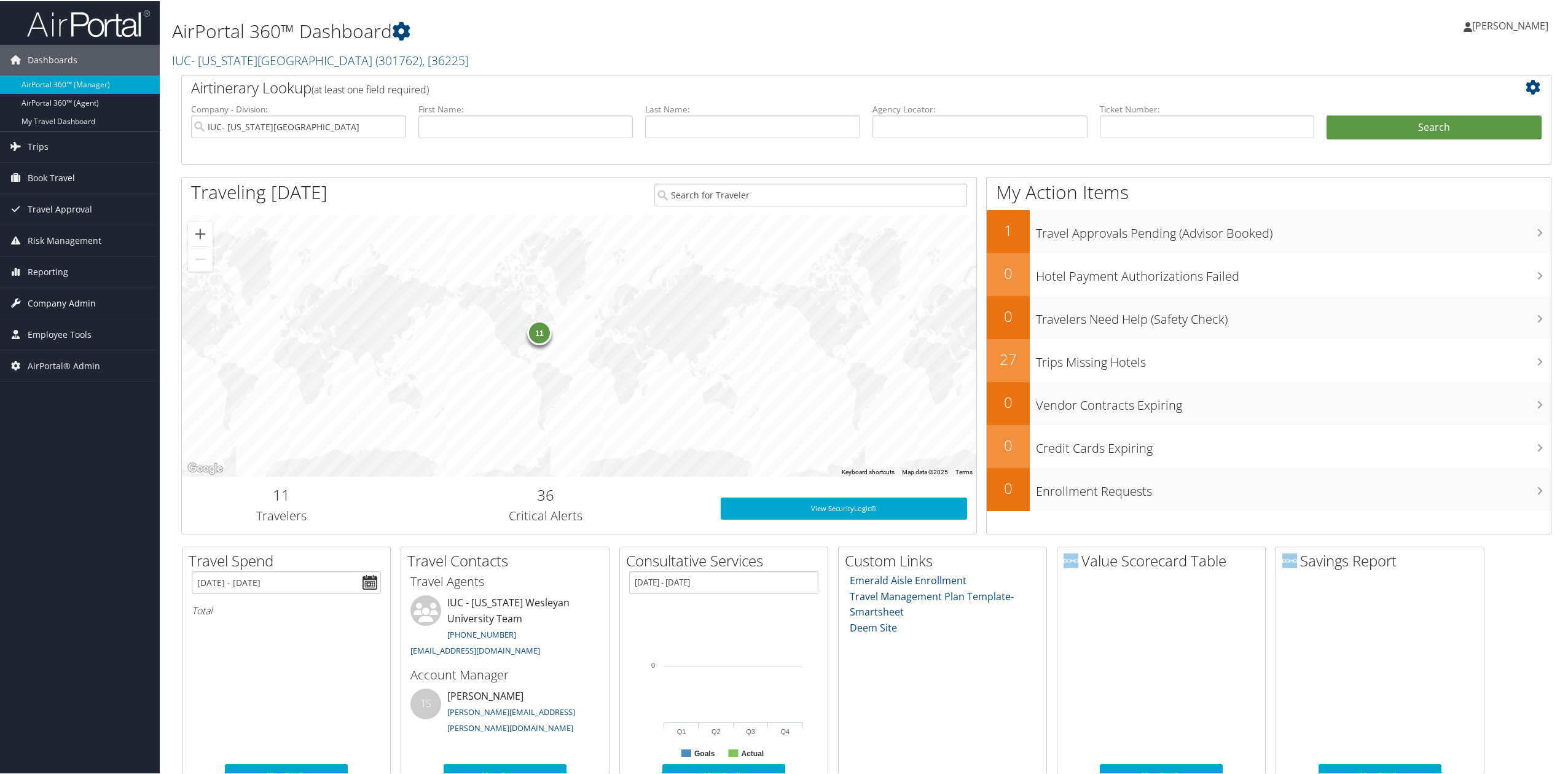
click at [97, 308] on link "Company Admin" at bounding box center [80, 301] width 160 height 30
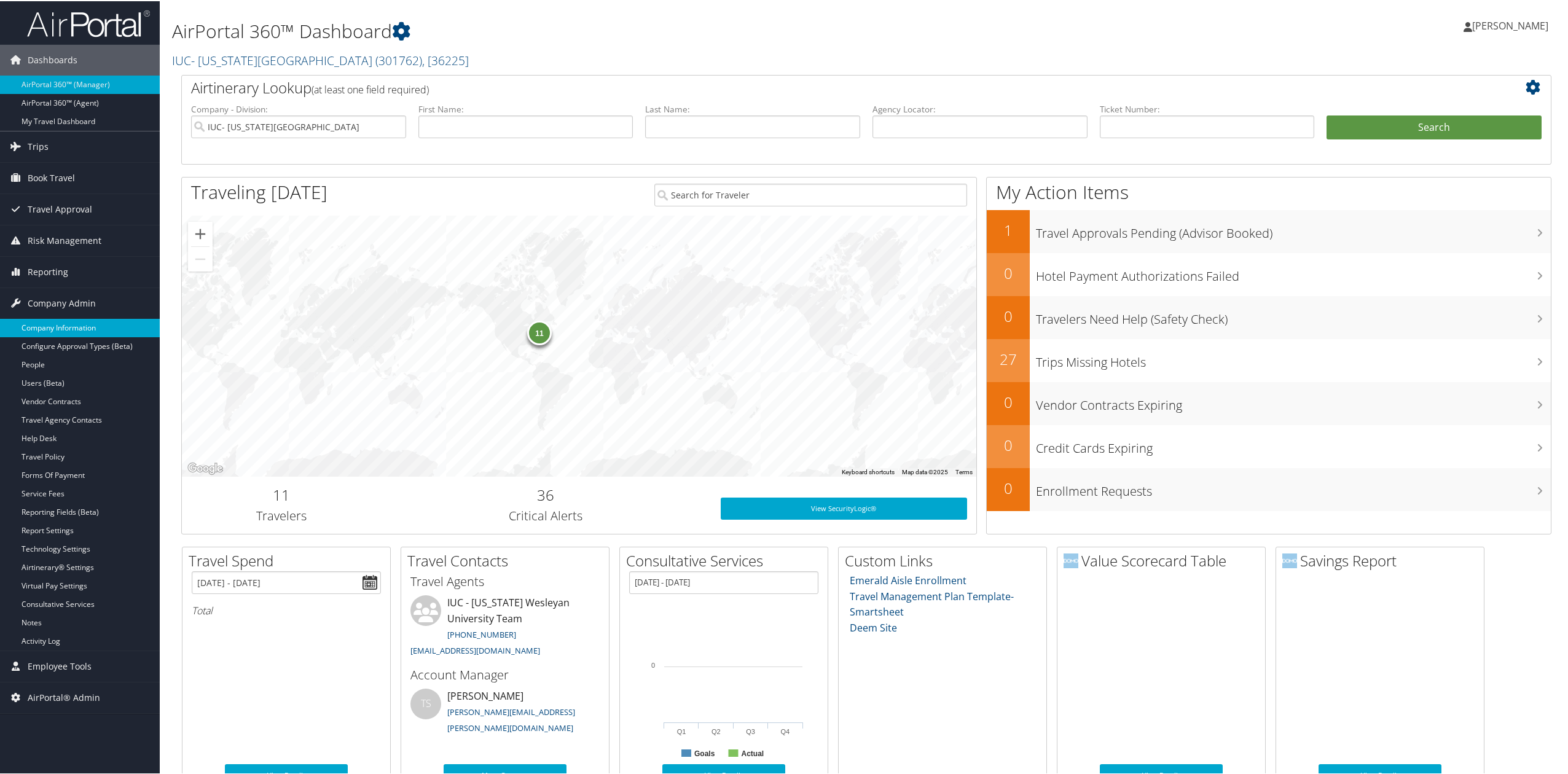
click at [107, 320] on link "Company Information" at bounding box center [80, 327] width 160 height 18
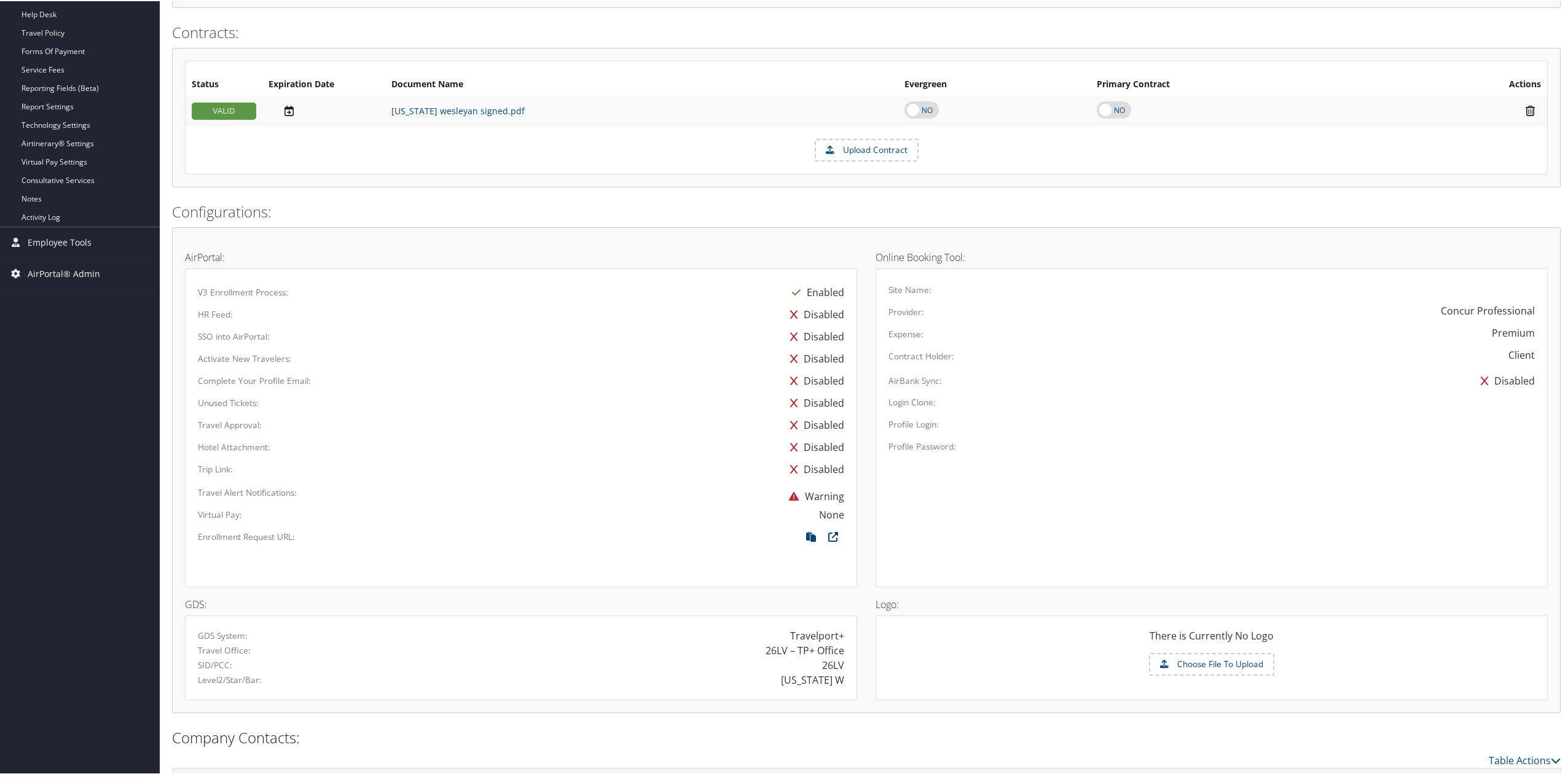
scroll to position [467, 0]
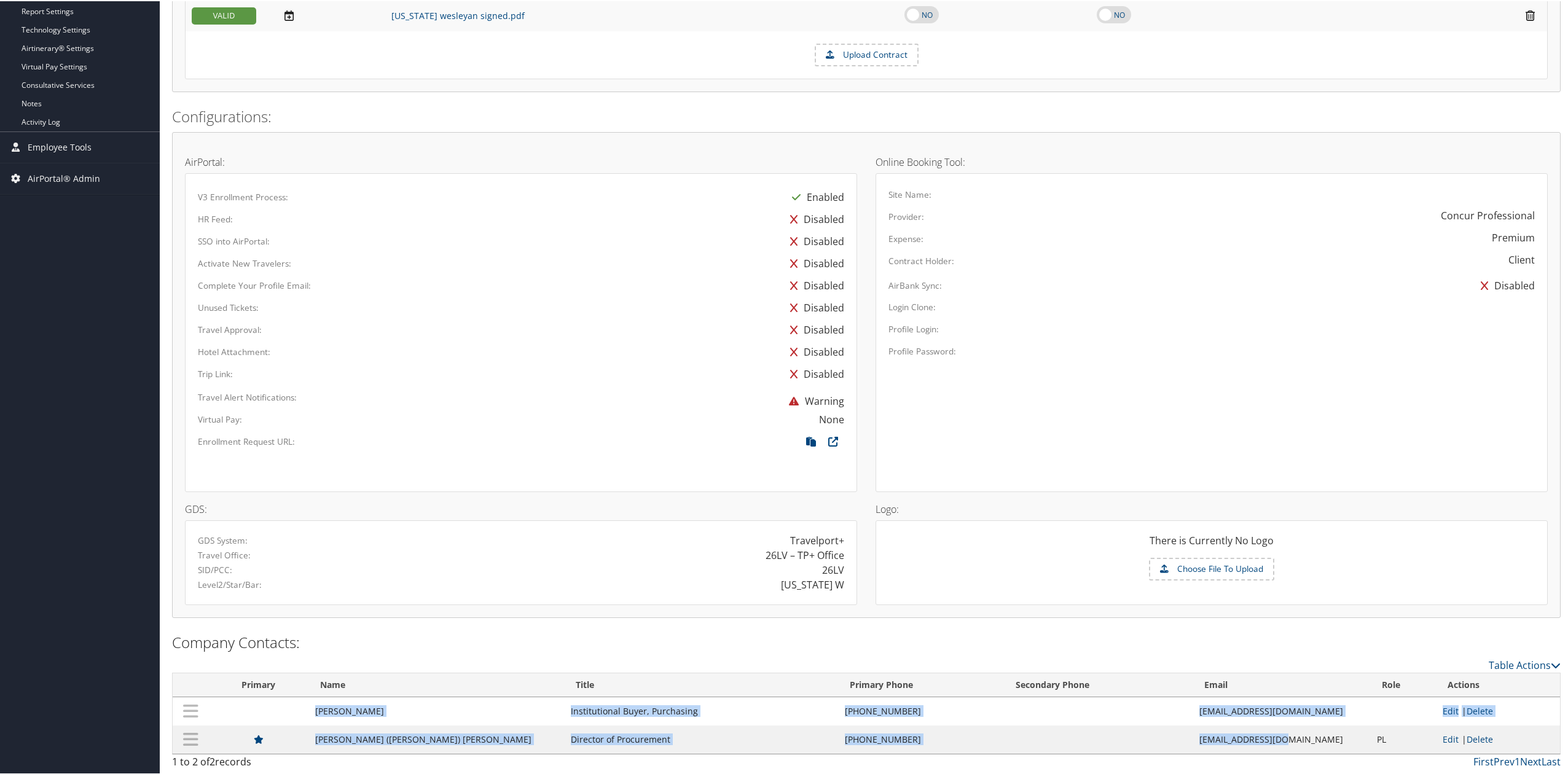
drag, startPoint x: 228, startPoint y: 703, endPoint x: 1281, endPoint y: 735, distance: 1053.5
click at [1281, 735] on tbody "[PERSON_NAME] Institutional Buyer, Purchasing [PHONE_NUMBER] [EMAIL_ADDRESS][DO…" at bounding box center [866, 723] width 1387 height 56
copy tbody "[PERSON_NAME] Institutional Buyer, Purchasing [PHONE_NUMBER] [EMAIL_ADDRESS][DO…"
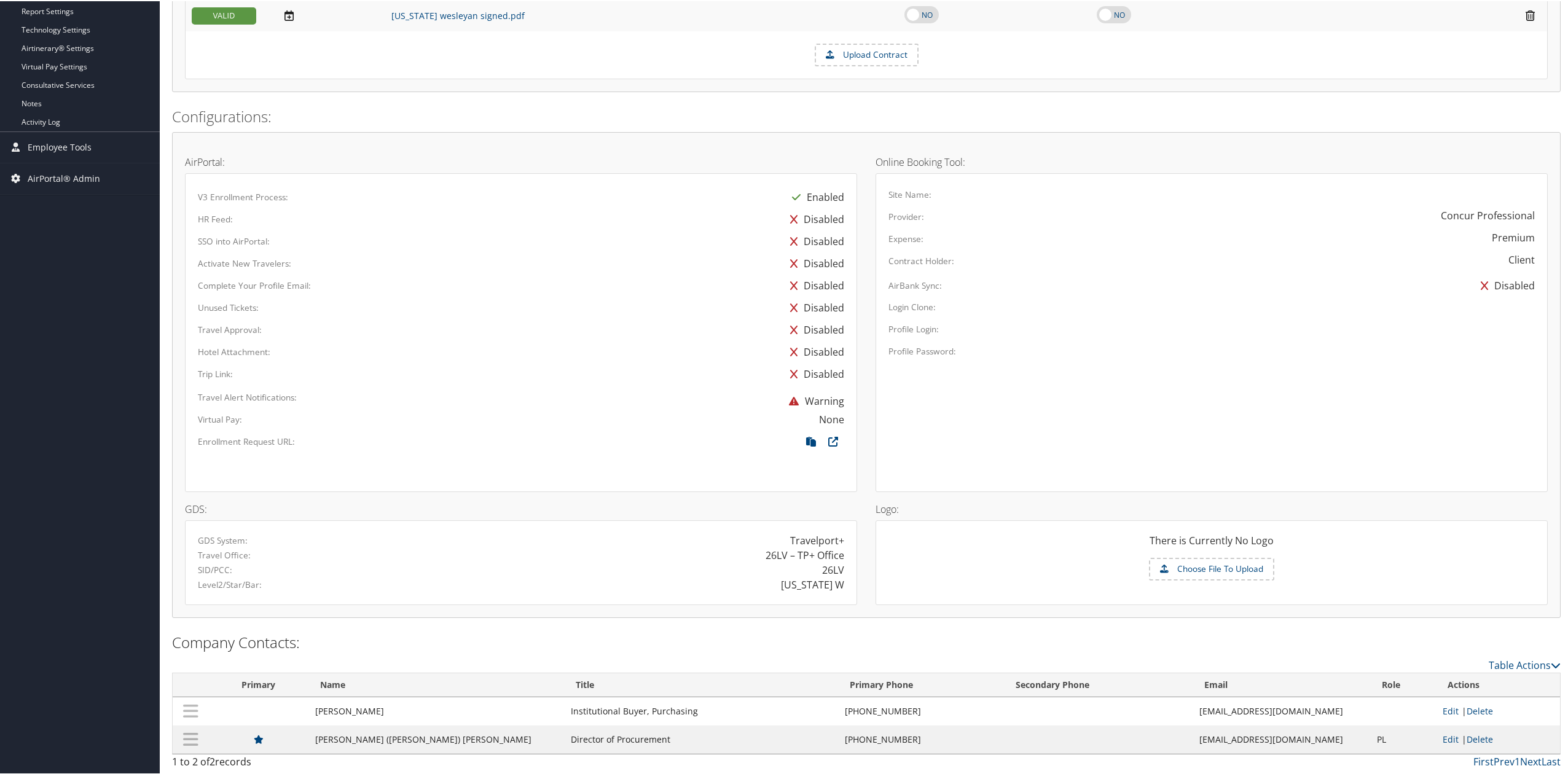
click at [573, 537] on div "Travelport+" at bounding box center [687, 539] width 332 height 15
